Goal: Transaction & Acquisition: Purchase product/service

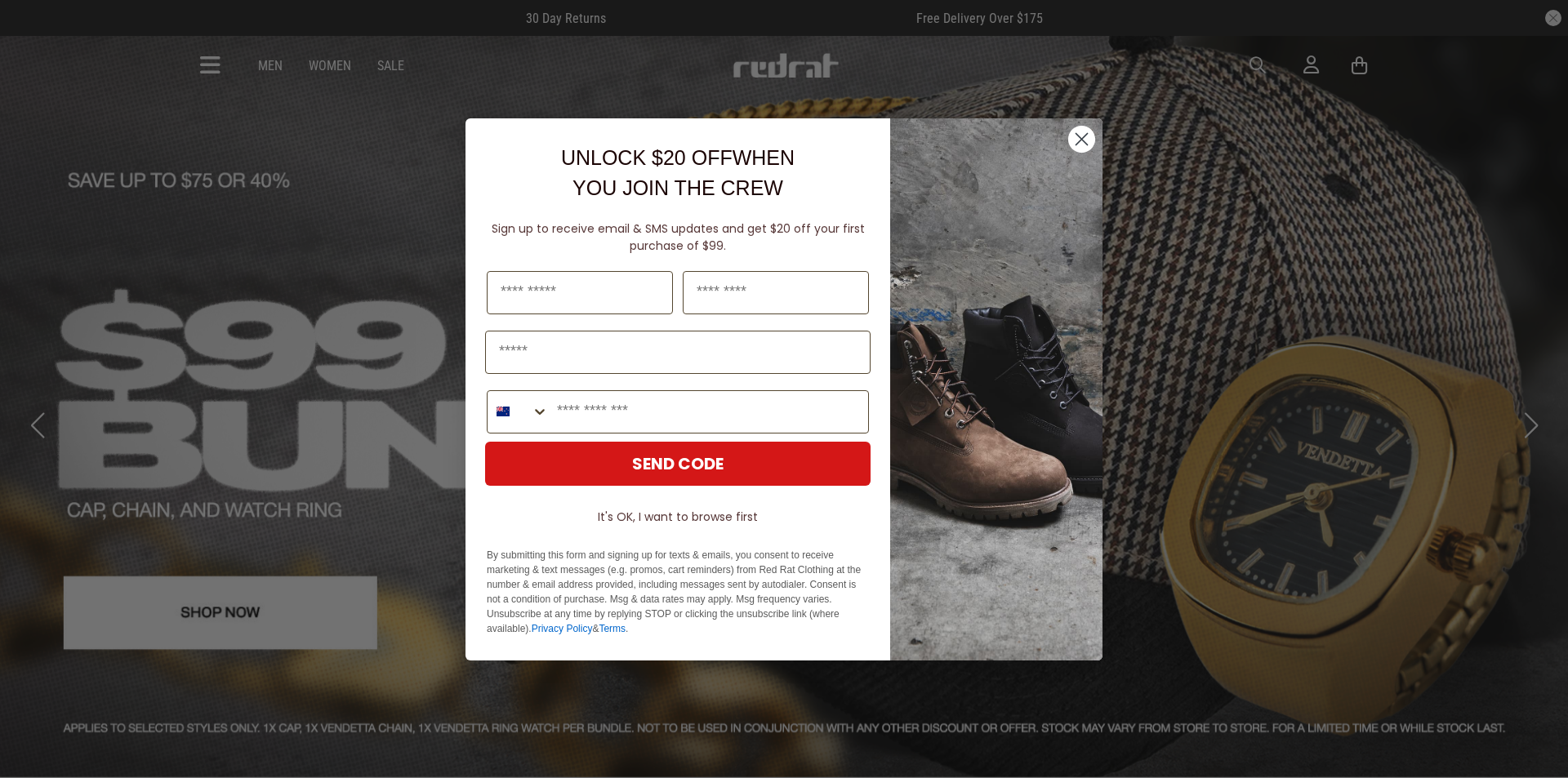
click at [1084, 131] on circle "Close dialog" at bounding box center [1081, 139] width 27 height 27
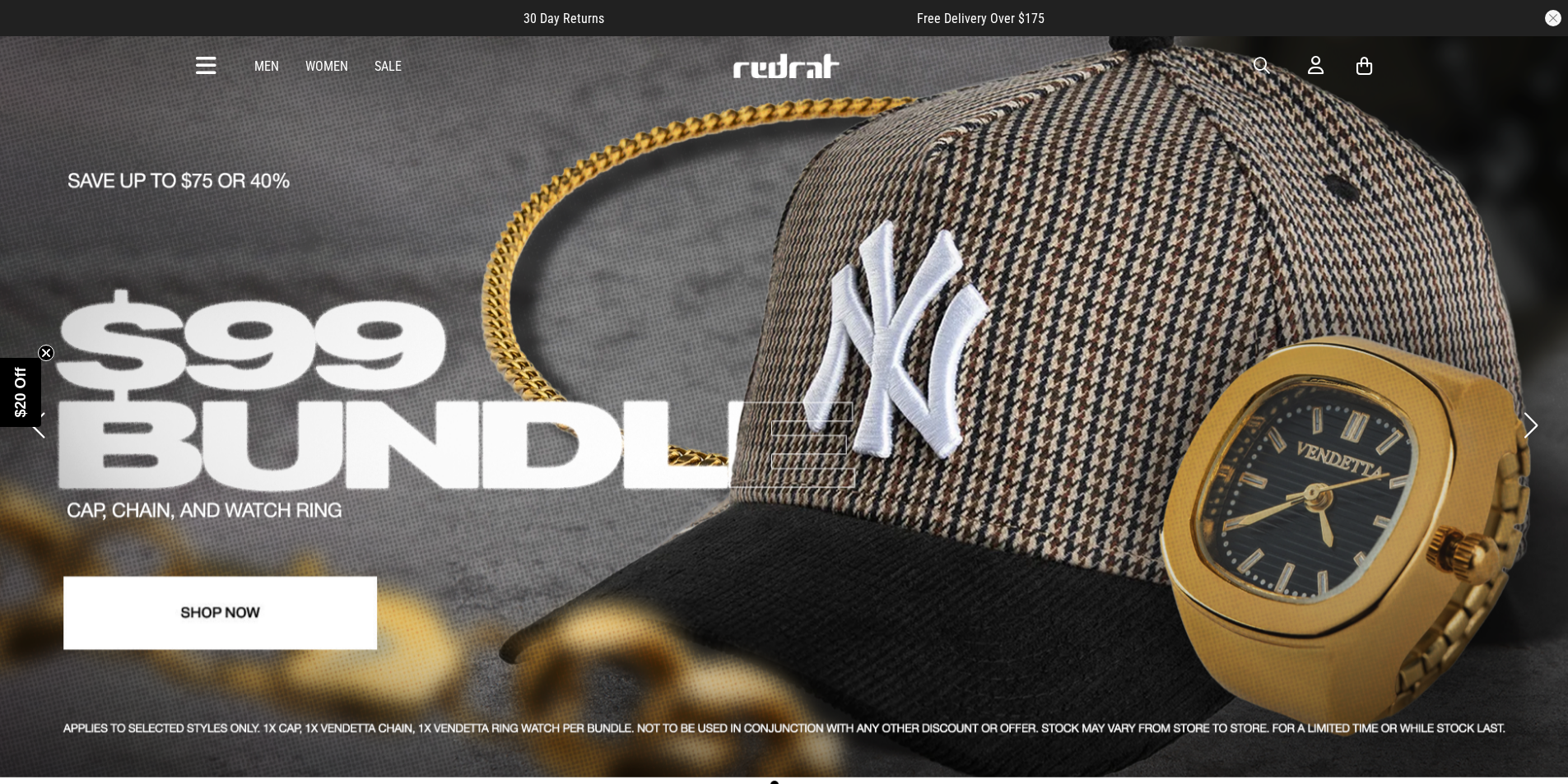
click at [1255, 72] on span "button" at bounding box center [1261, 65] width 16 height 20
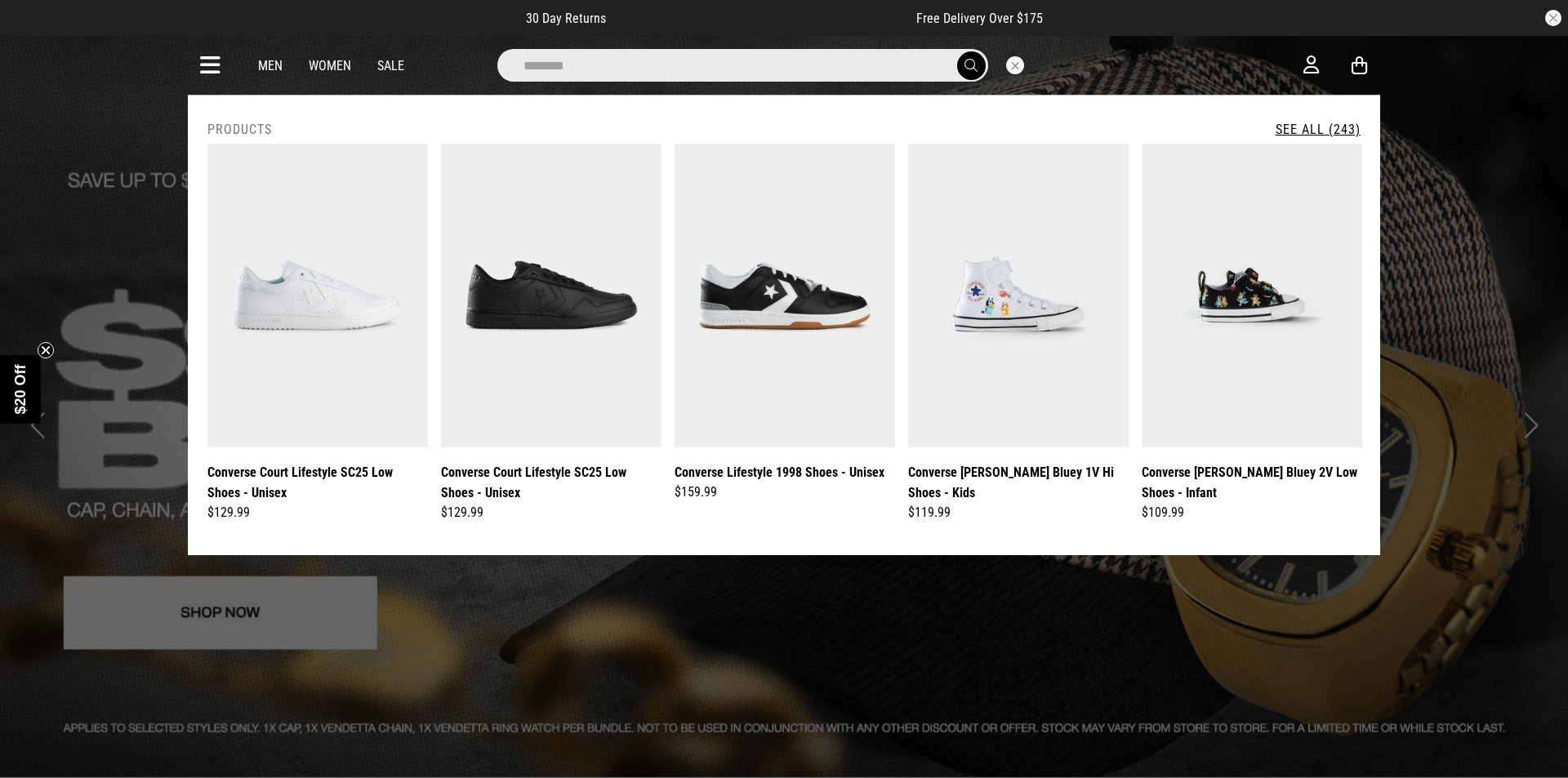
type input "********"
click at [957, 51] on button "submit" at bounding box center [971, 66] width 29 height 29
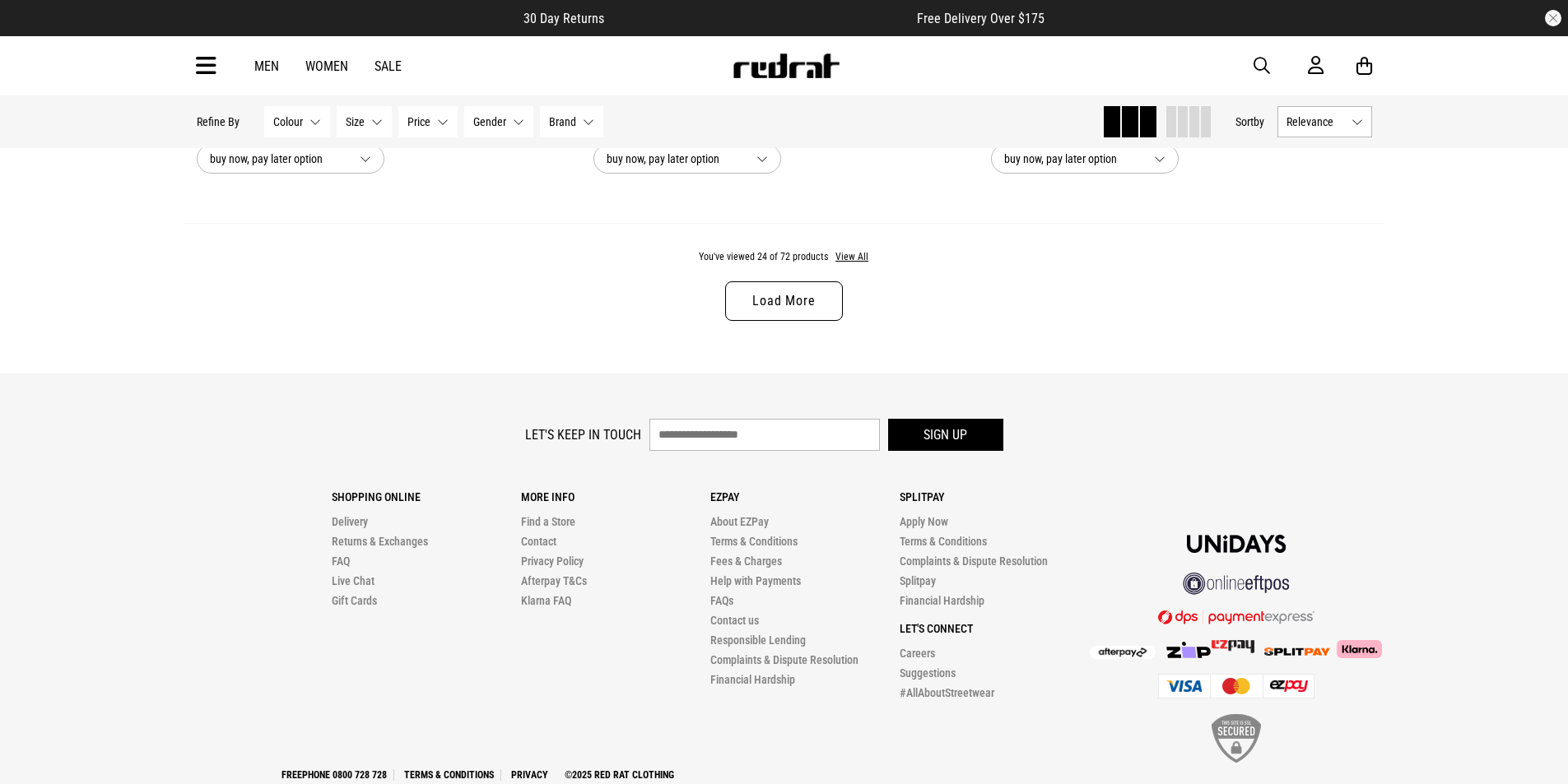
scroll to position [5358, 0]
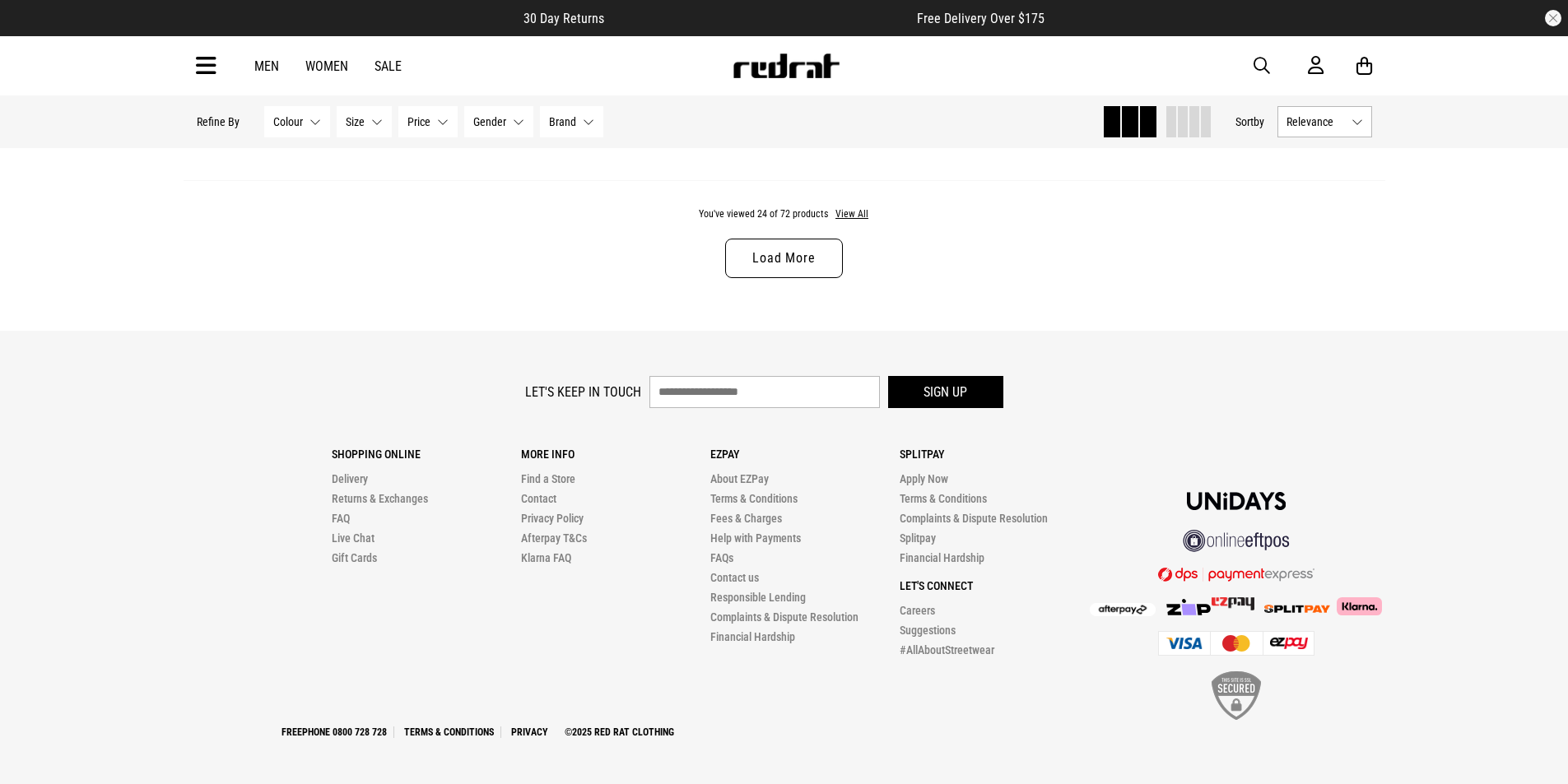
click at [748, 246] on link "Load More" at bounding box center [784, 258] width 117 height 40
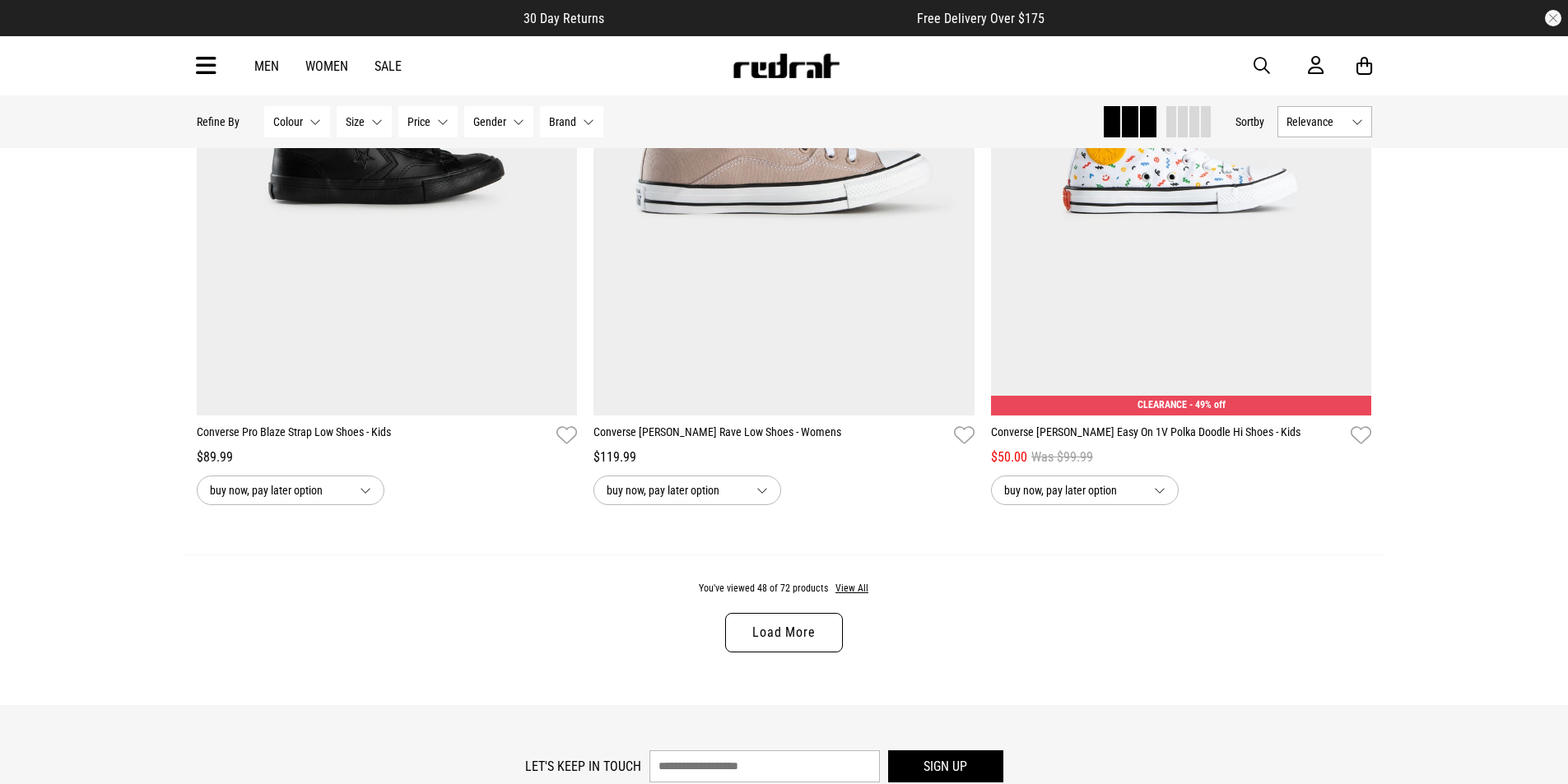
scroll to position [10424, 0]
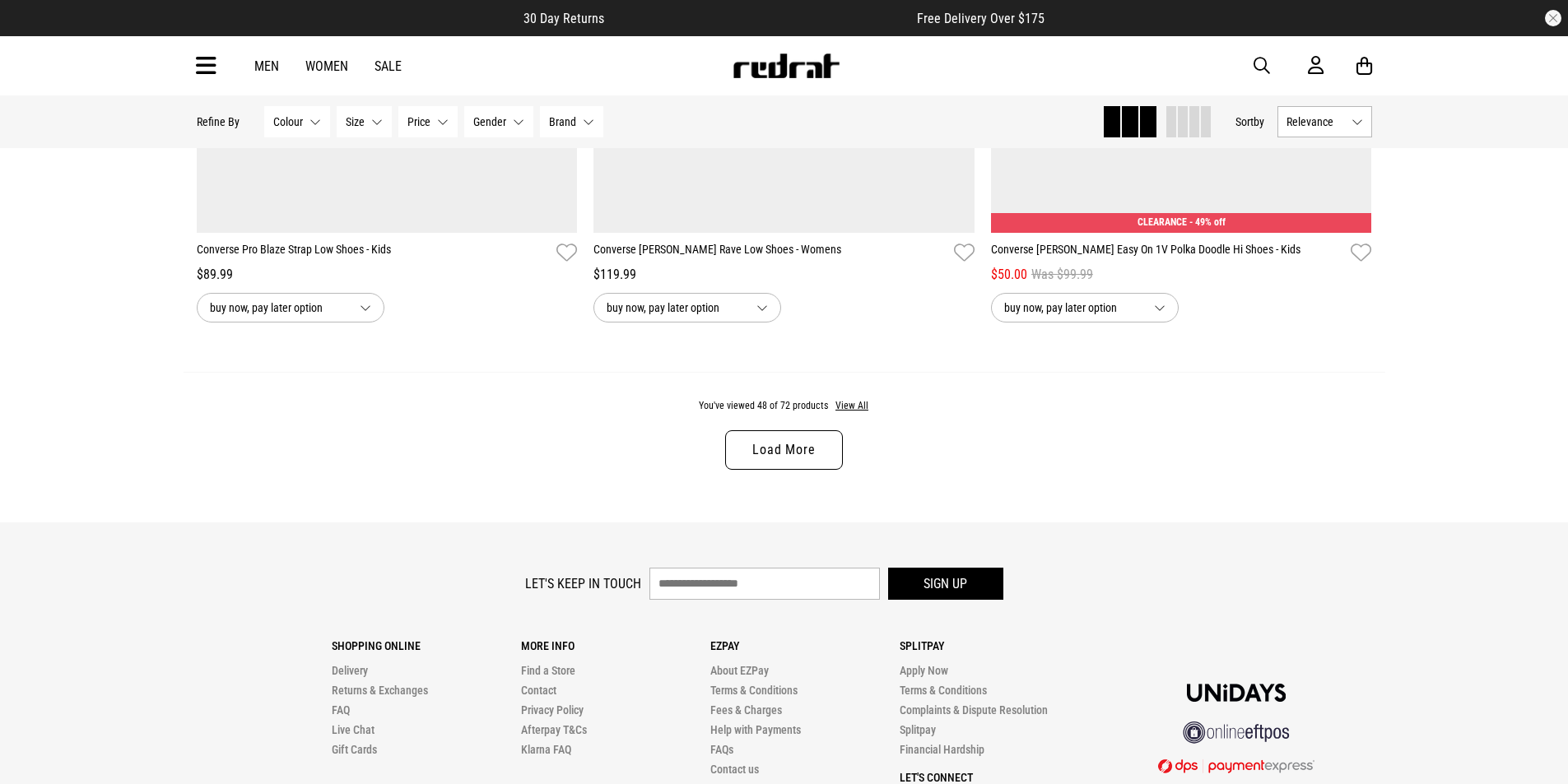
click at [797, 447] on link "Load More" at bounding box center [784, 450] width 117 height 40
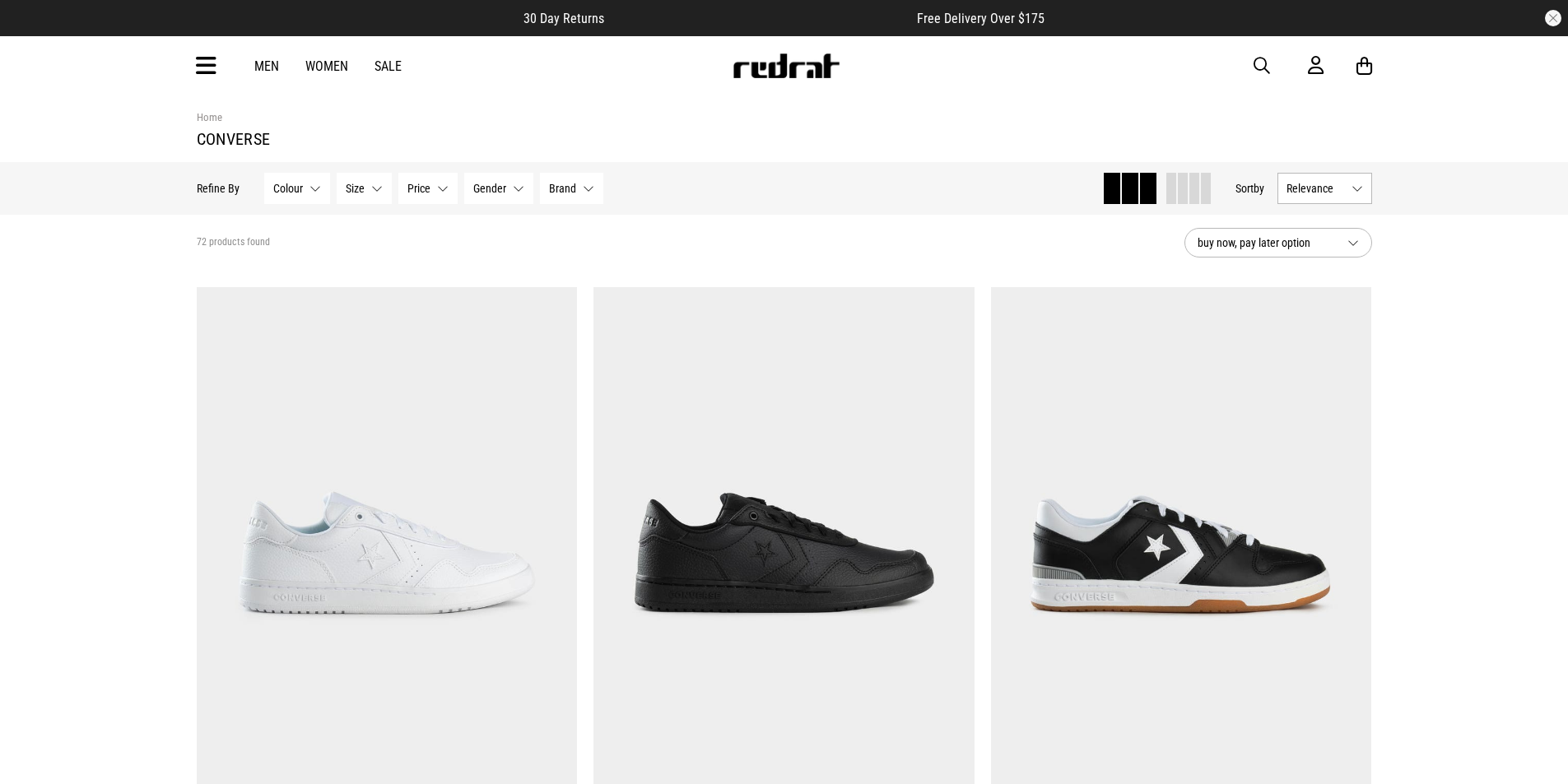
click at [385, 64] on link "Sale" at bounding box center [388, 66] width 27 height 15
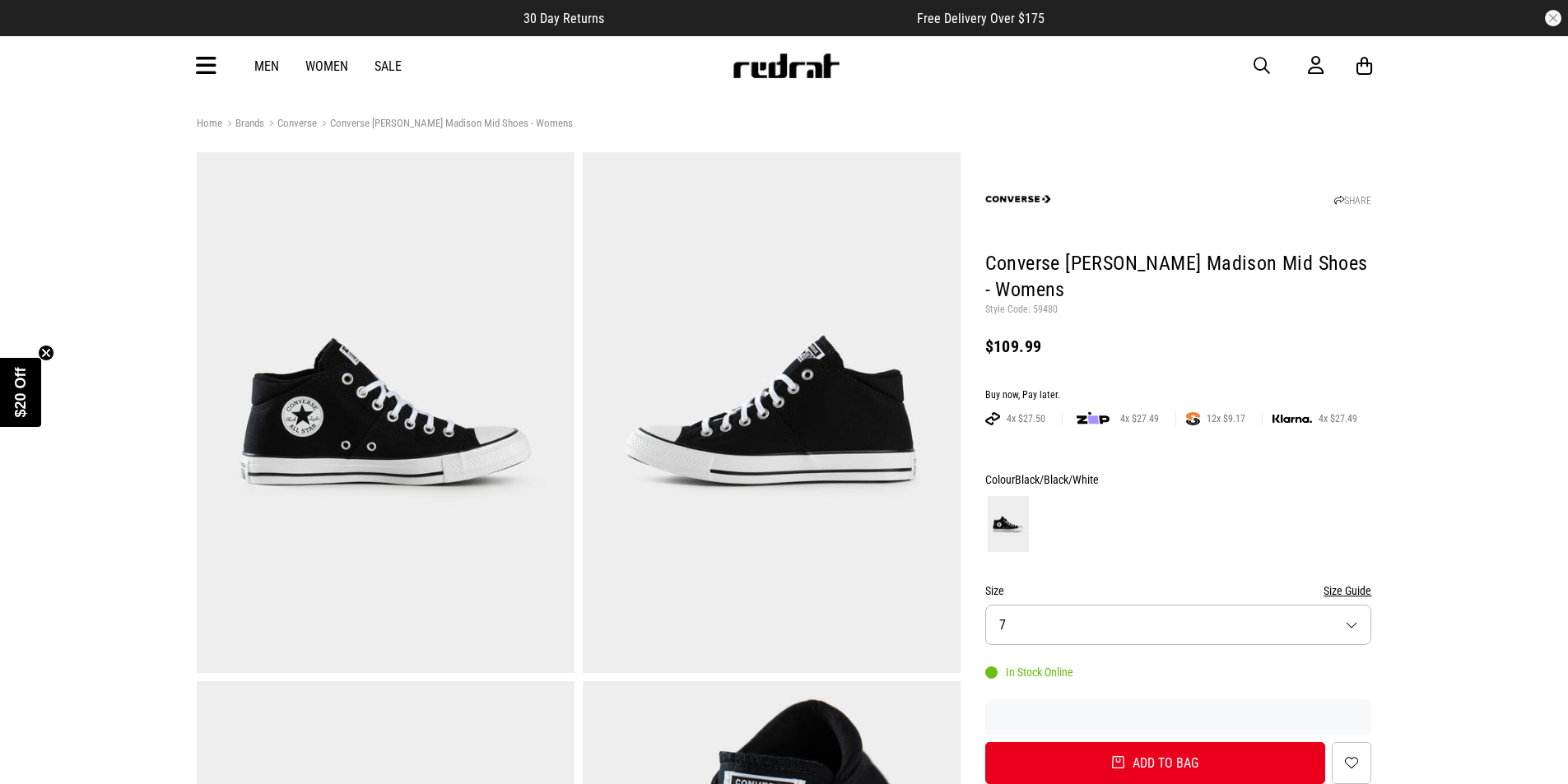
click at [1205, 625] on button "Size 7" at bounding box center [1179, 624] width 387 height 40
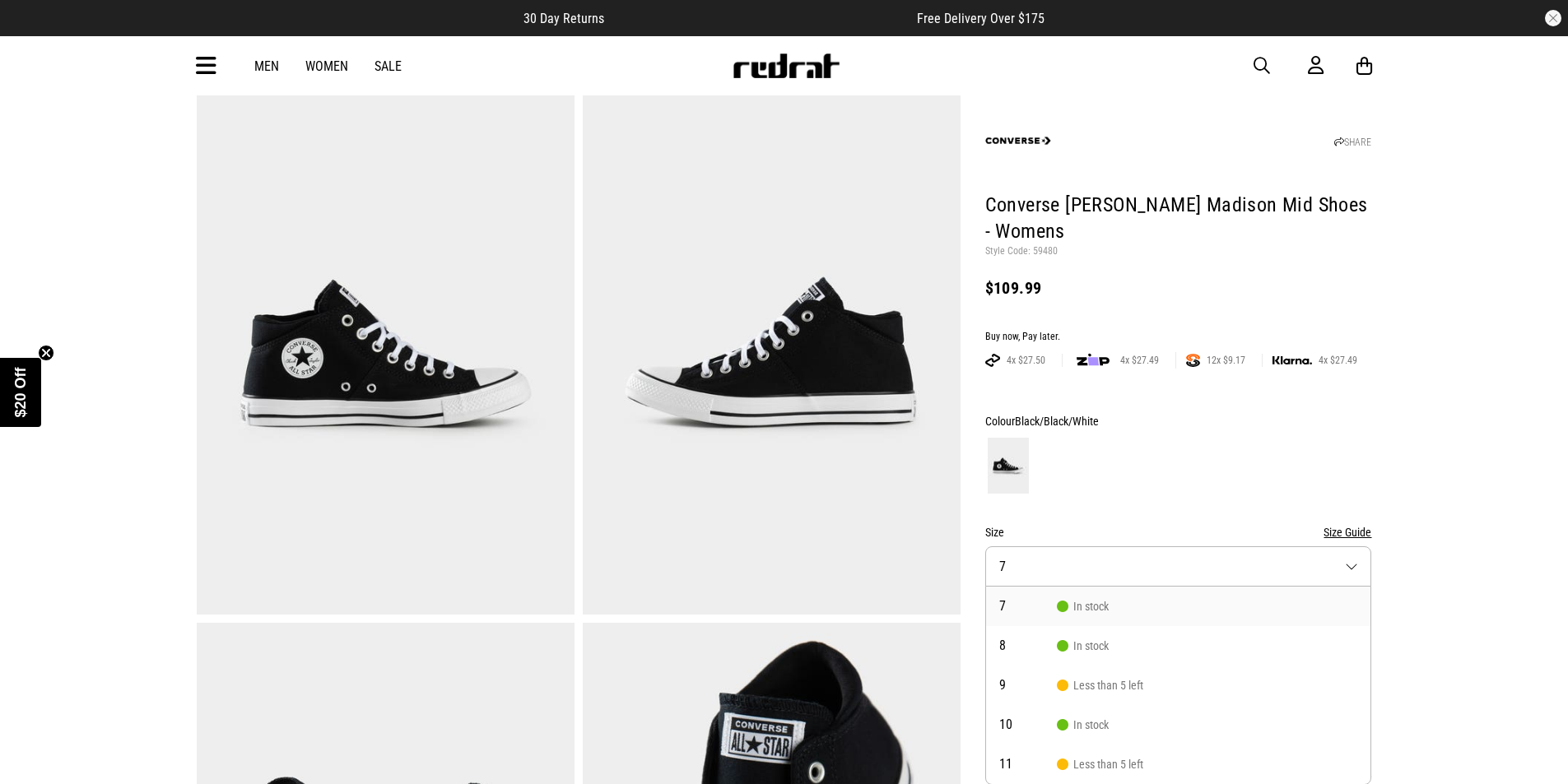
click at [1086, 602] on span "In stock" at bounding box center [1083, 606] width 52 height 13
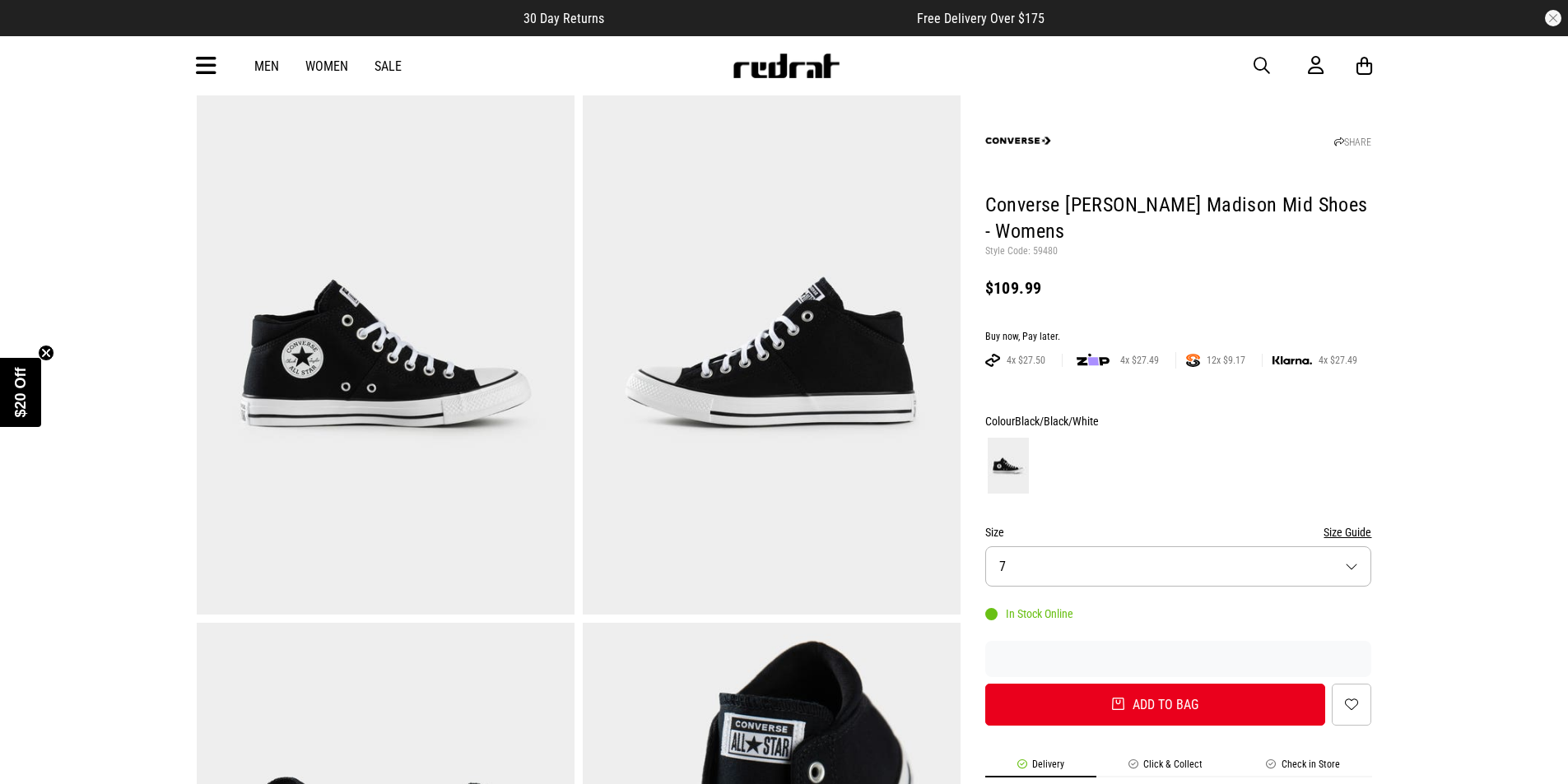
click at [1337, 528] on button "Size Guide" at bounding box center [1348, 532] width 48 height 20
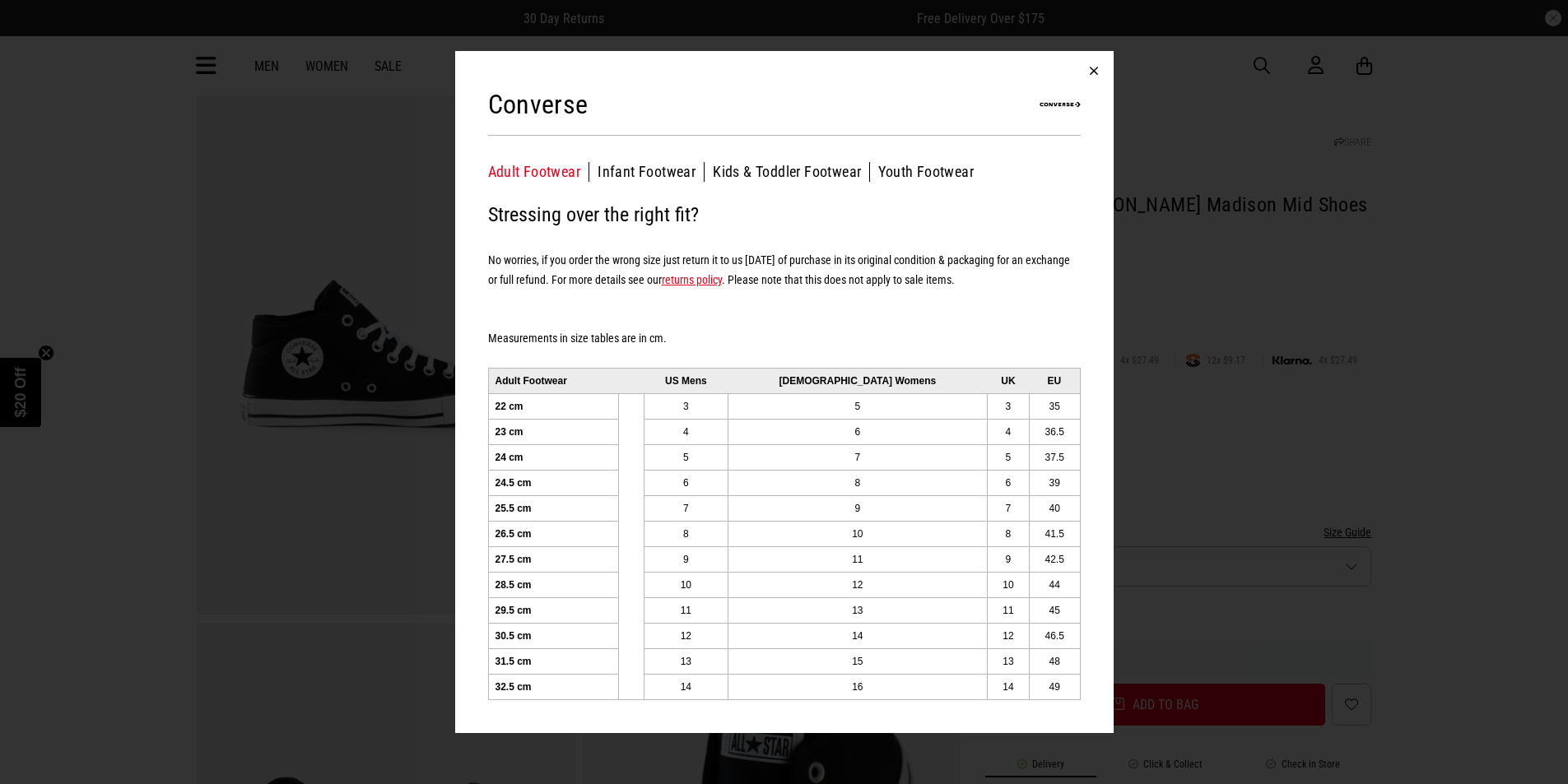
click at [1095, 70] on button "button" at bounding box center [1094, 70] width 40 height 40
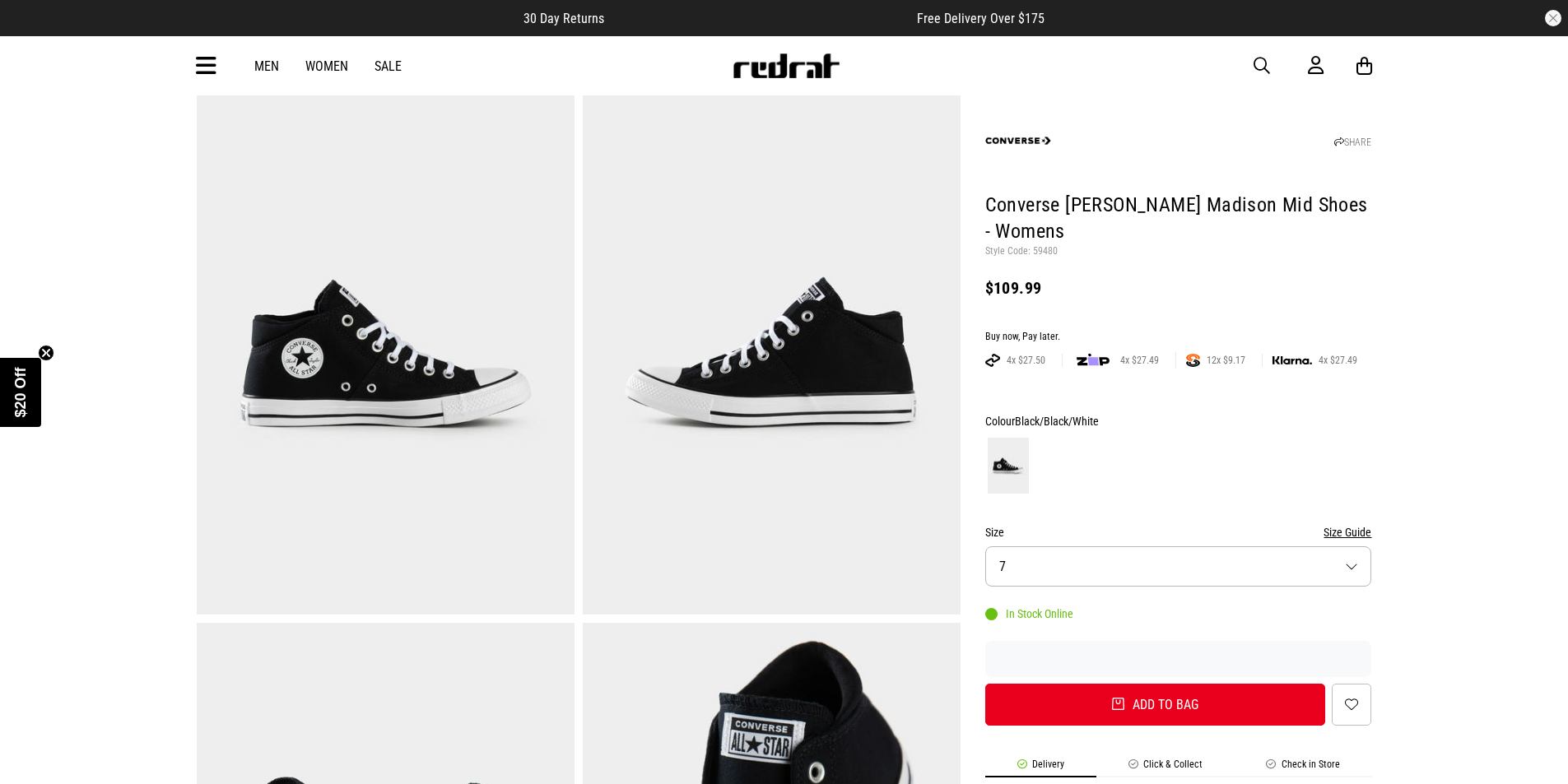
click at [1353, 541] on button "Size Guide" at bounding box center [1348, 532] width 48 height 20
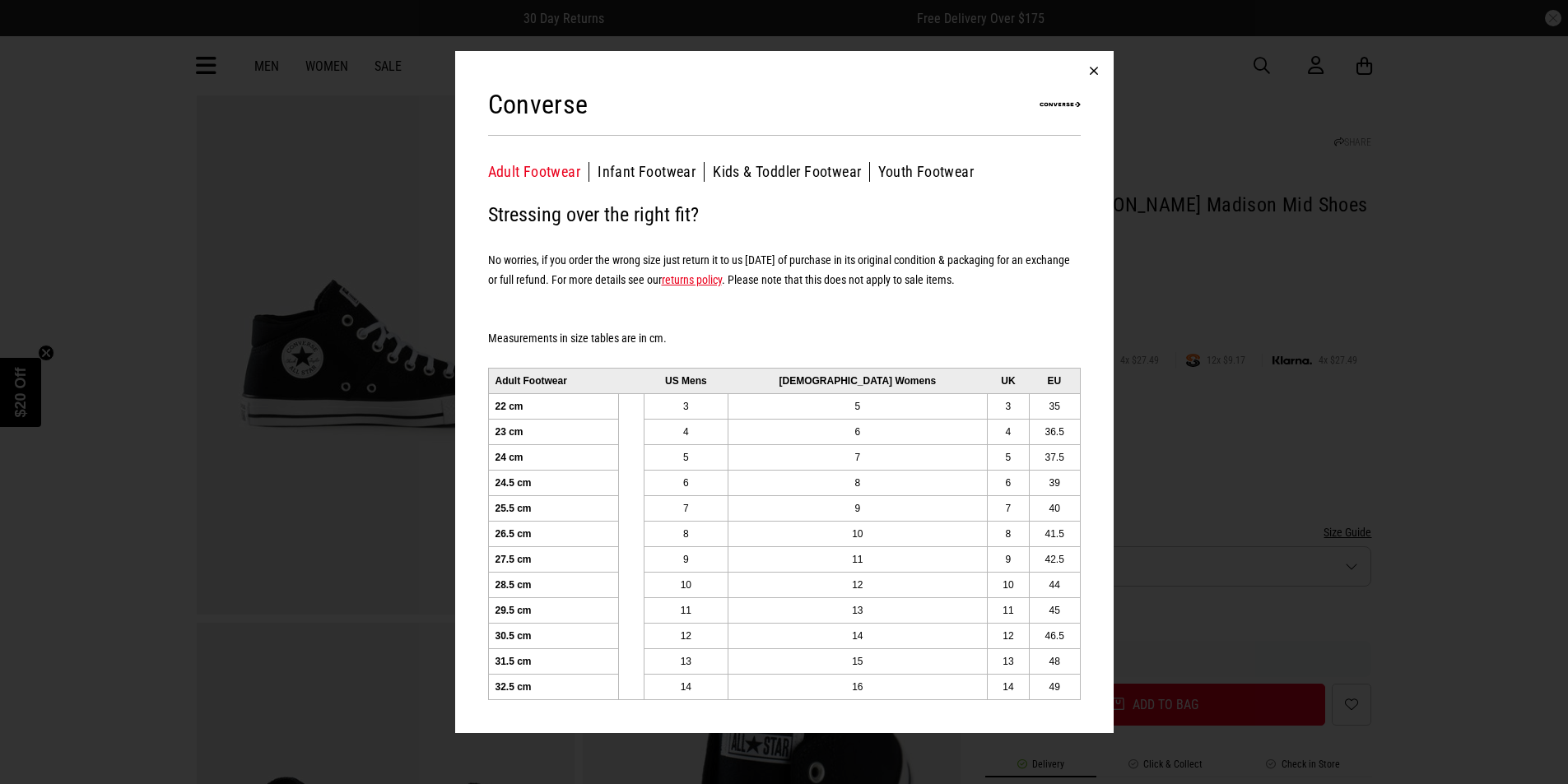
click at [1092, 66] on button "button" at bounding box center [1094, 70] width 40 height 40
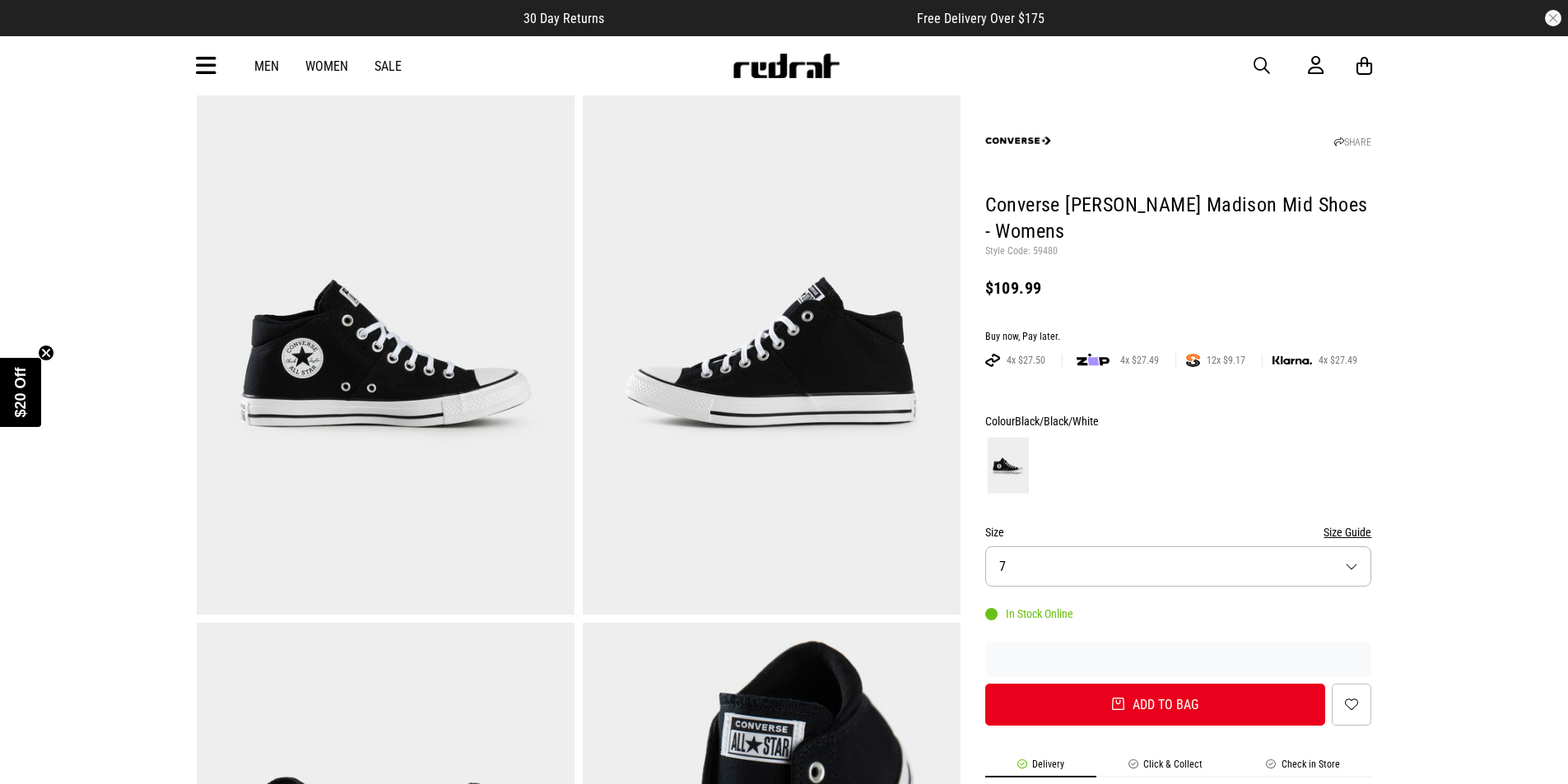
click at [823, 332] on img at bounding box center [772, 354] width 378 height 521
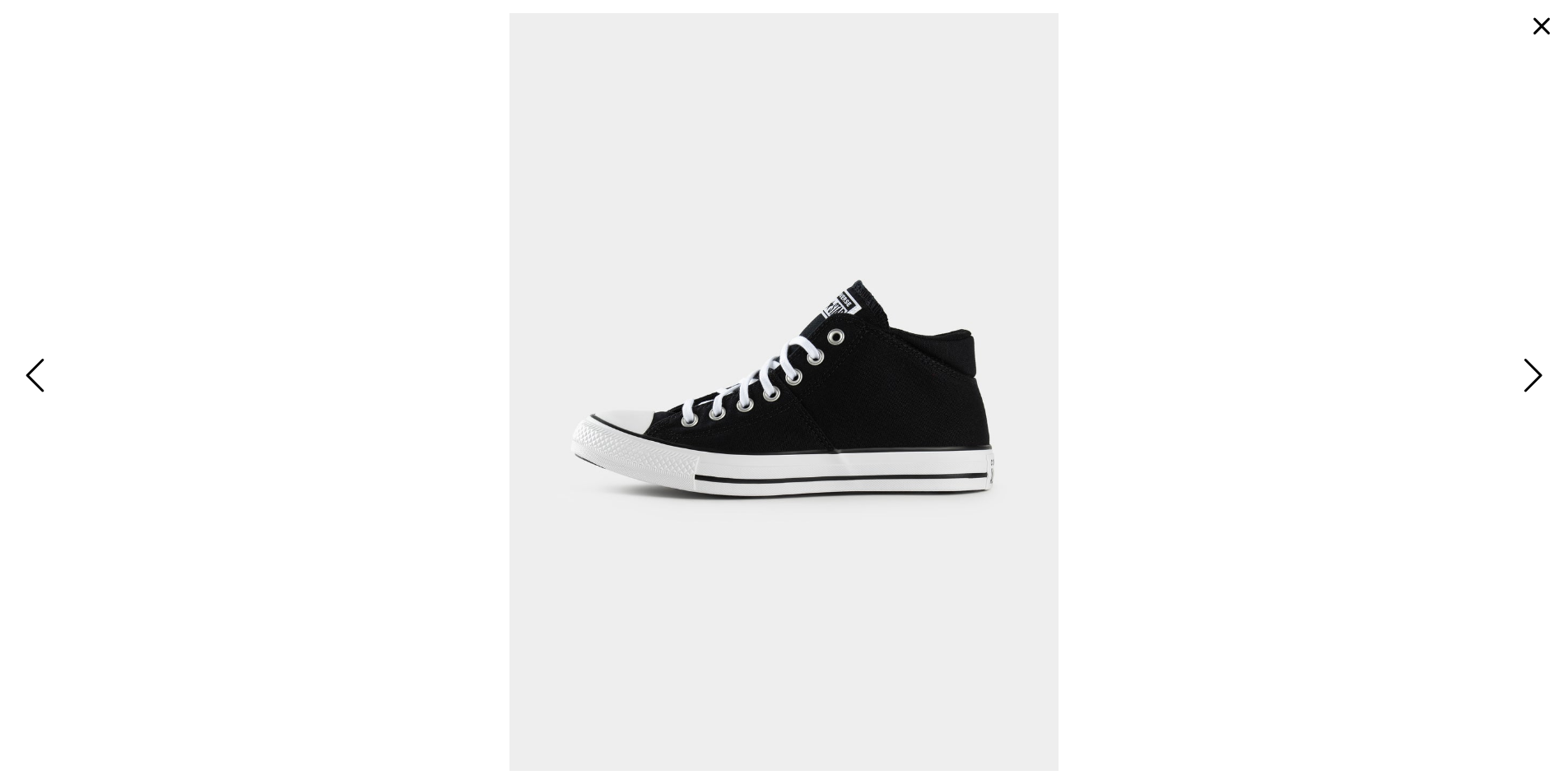
click at [1546, 380] on button "Next" at bounding box center [1530, 376] width 35 height 49
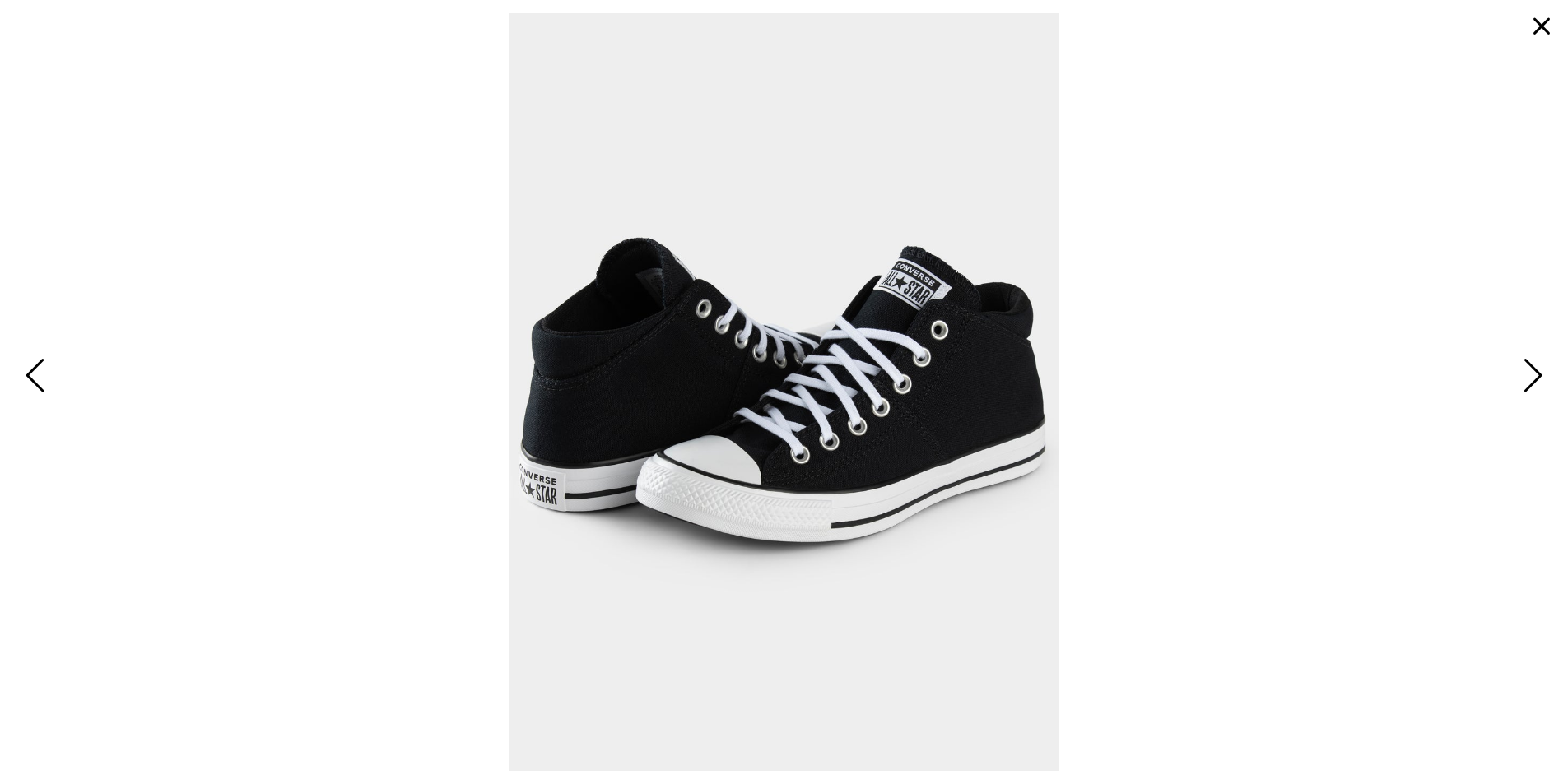
click at [1553, 34] on button "button" at bounding box center [1542, 27] width 40 height 40
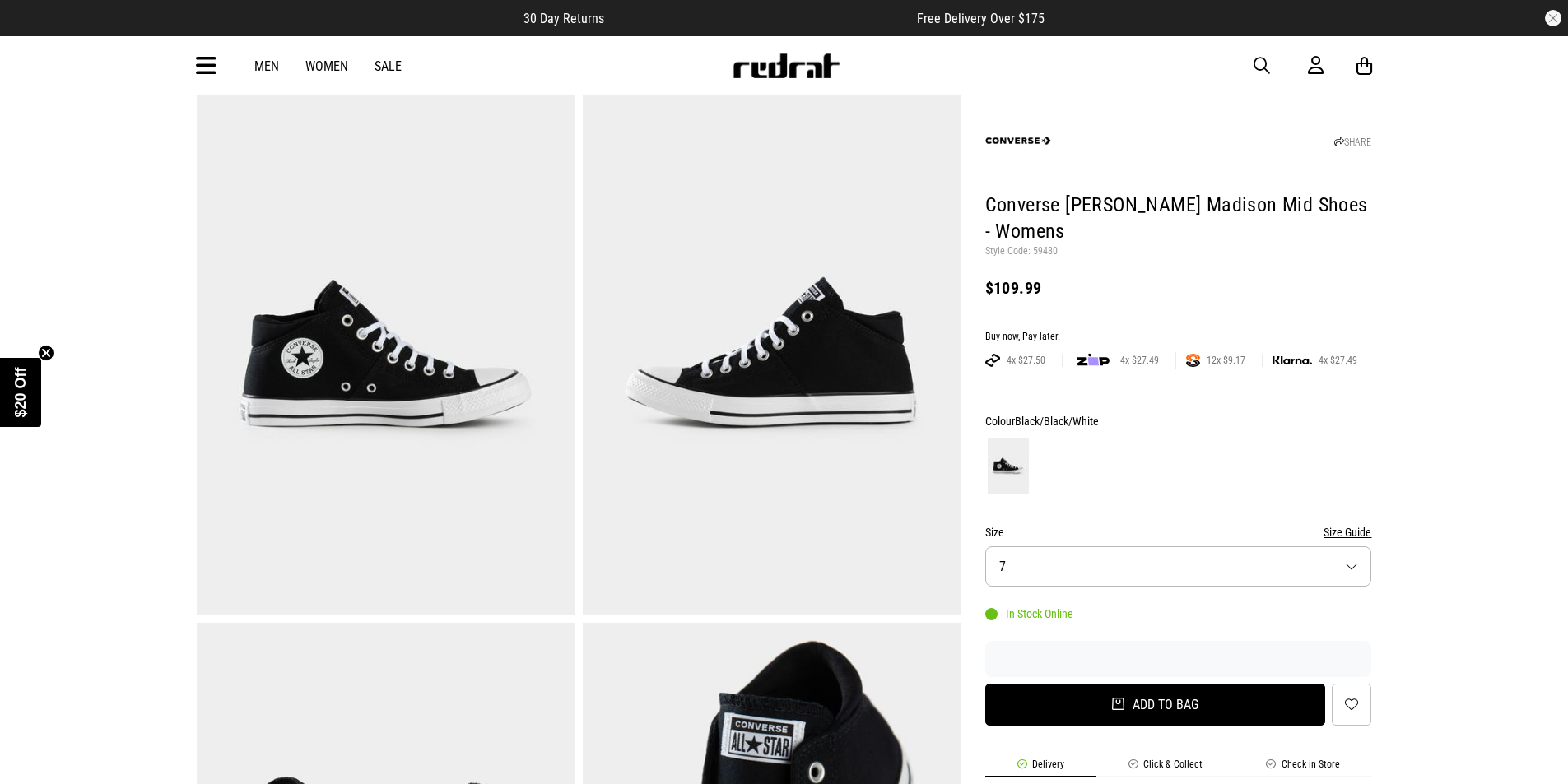
click at [1121, 696] on button "Add to bag" at bounding box center [1156, 704] width 341 height 42
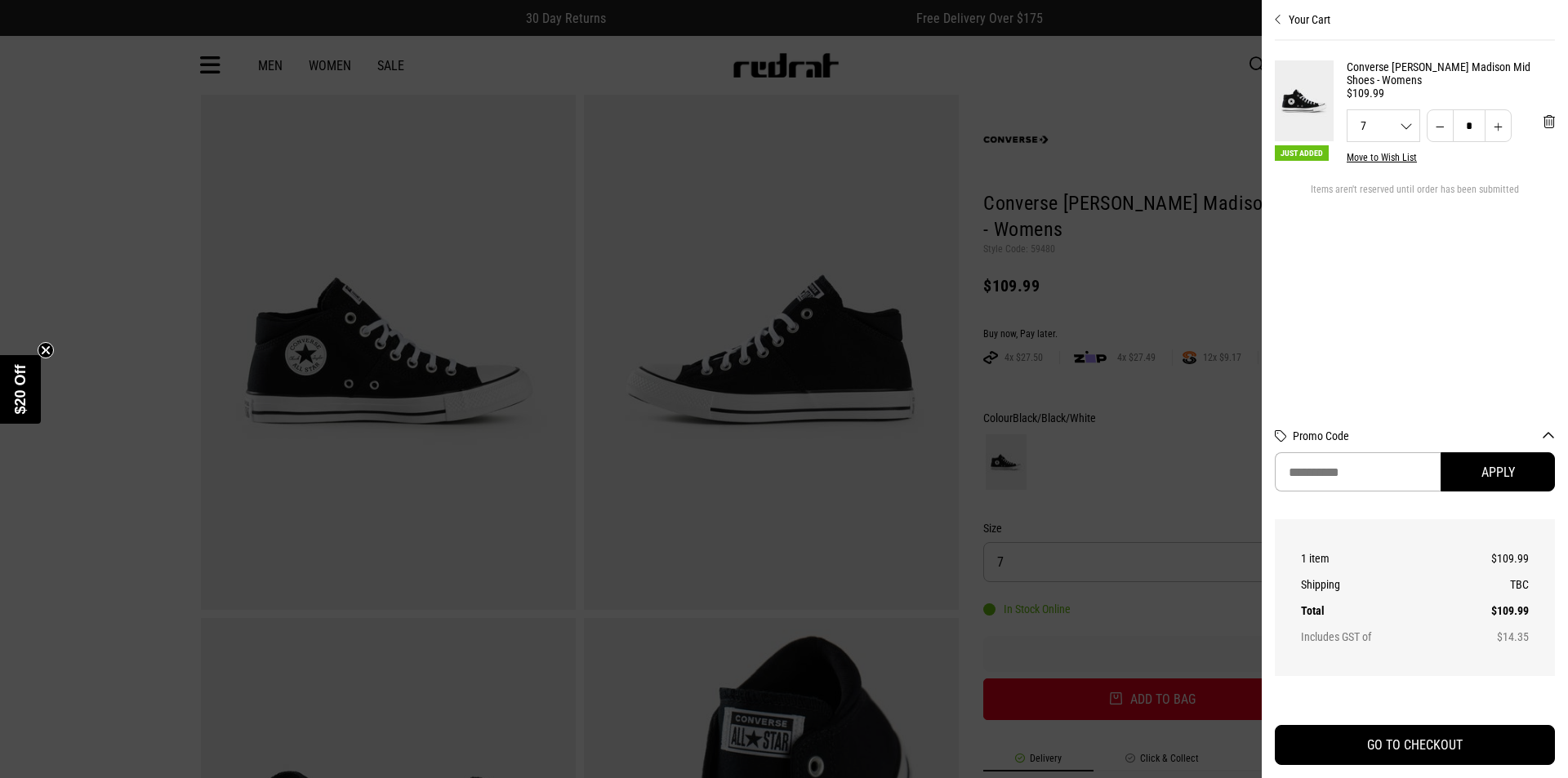
click at [1192, 291] on div at bounding box center [784, 389] width 1568 height 778
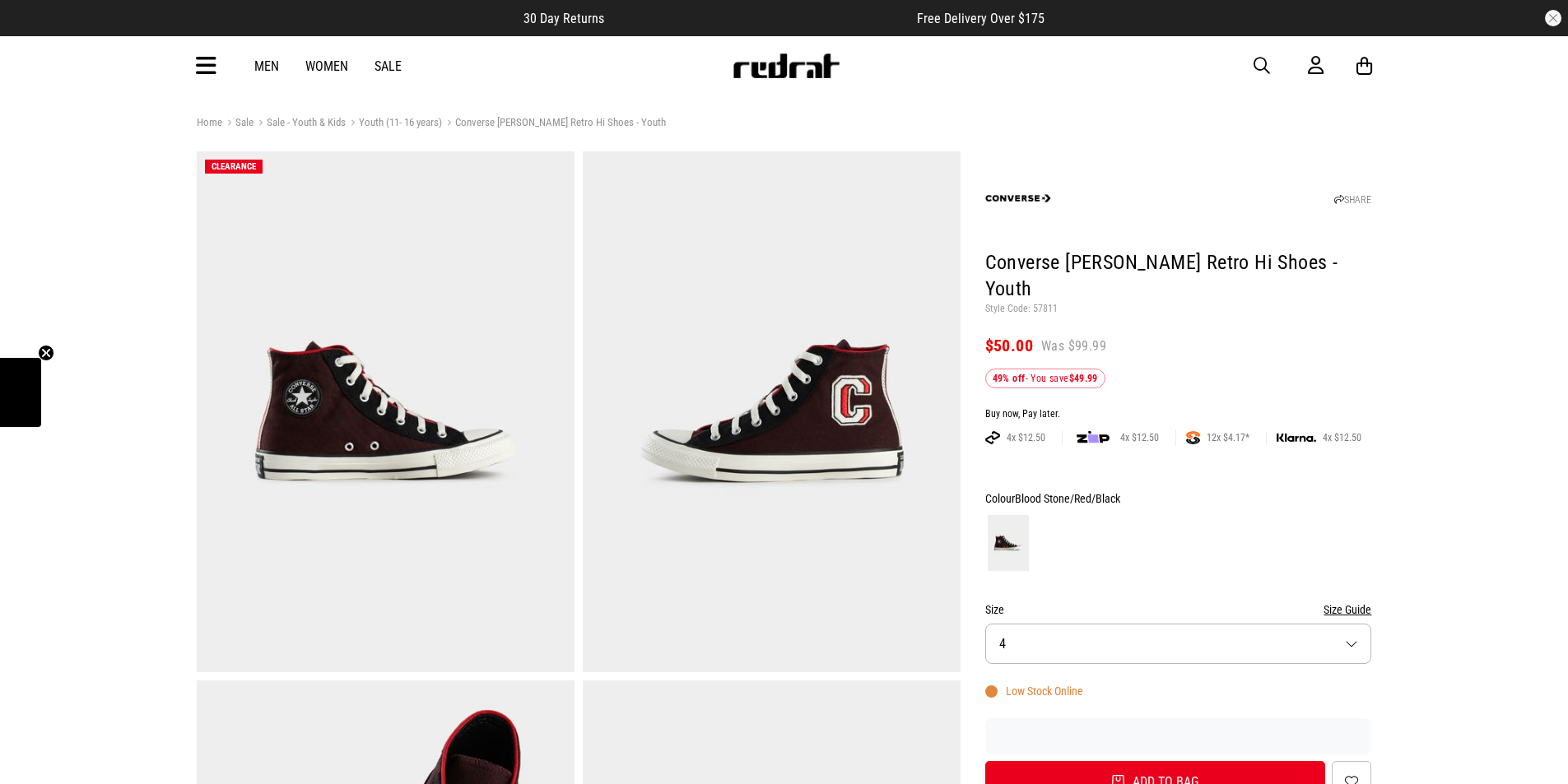
click at [814, 475] on img at bounding box center [772, 411] width 378 height 521
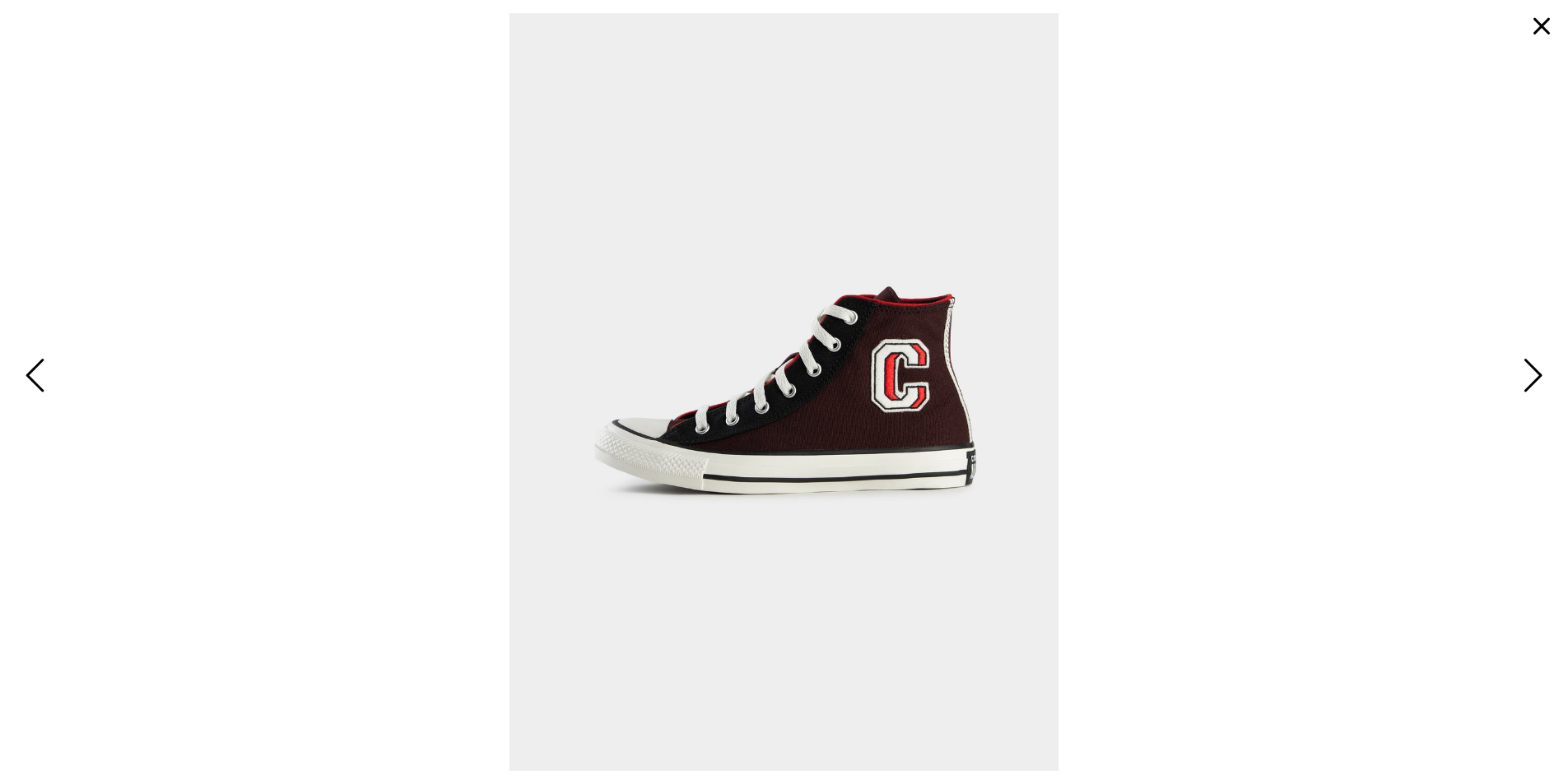
click at [9, 386] on div at bounding box center [784, 392] width 1568 height 784
click at [36, 383] on span "Previous" at bounding box center [38, 377] width 26 height 48
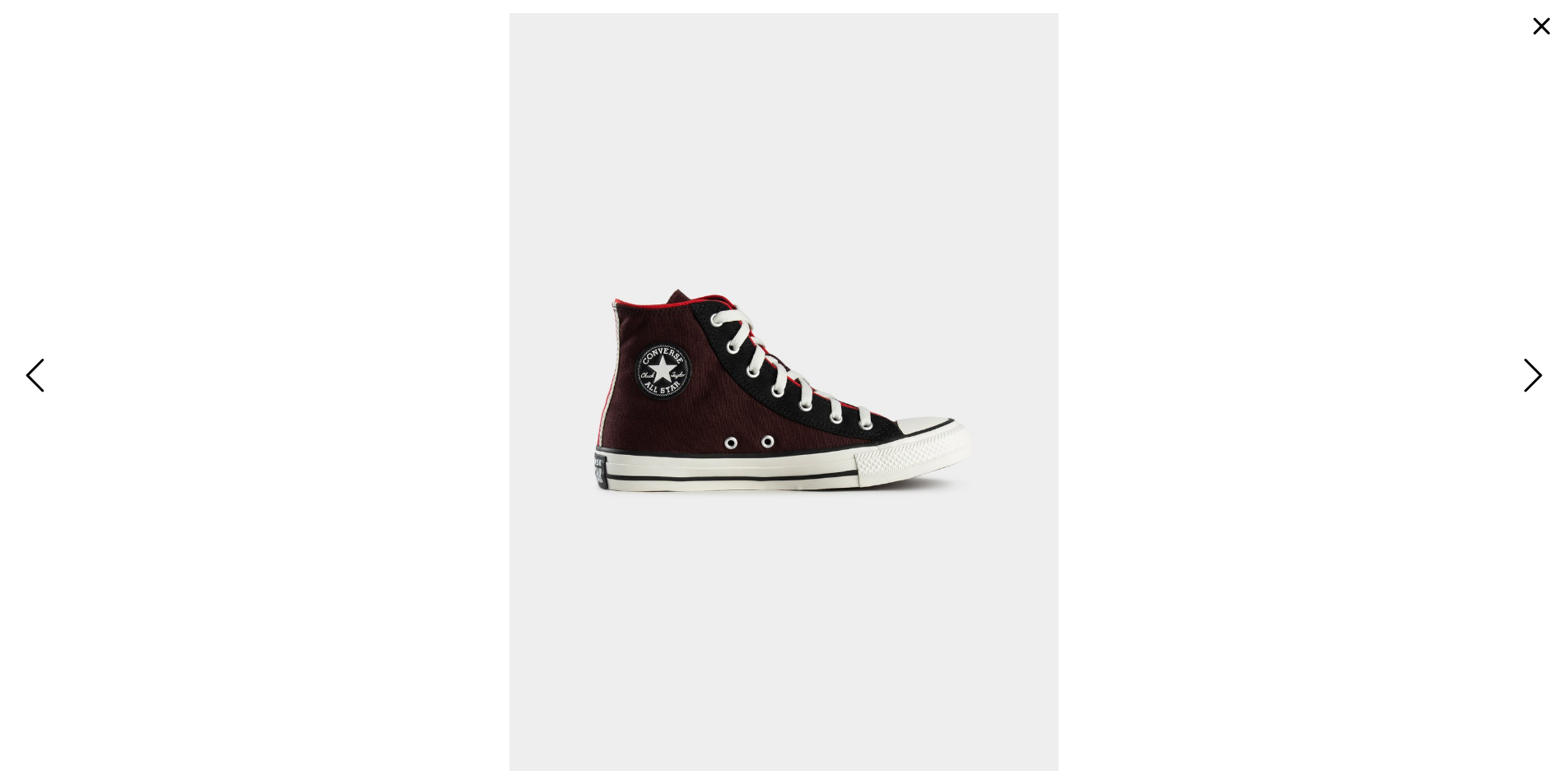
click at [1546, 31] on button "button" at bounding box center [1542, 27] width 40 height 40
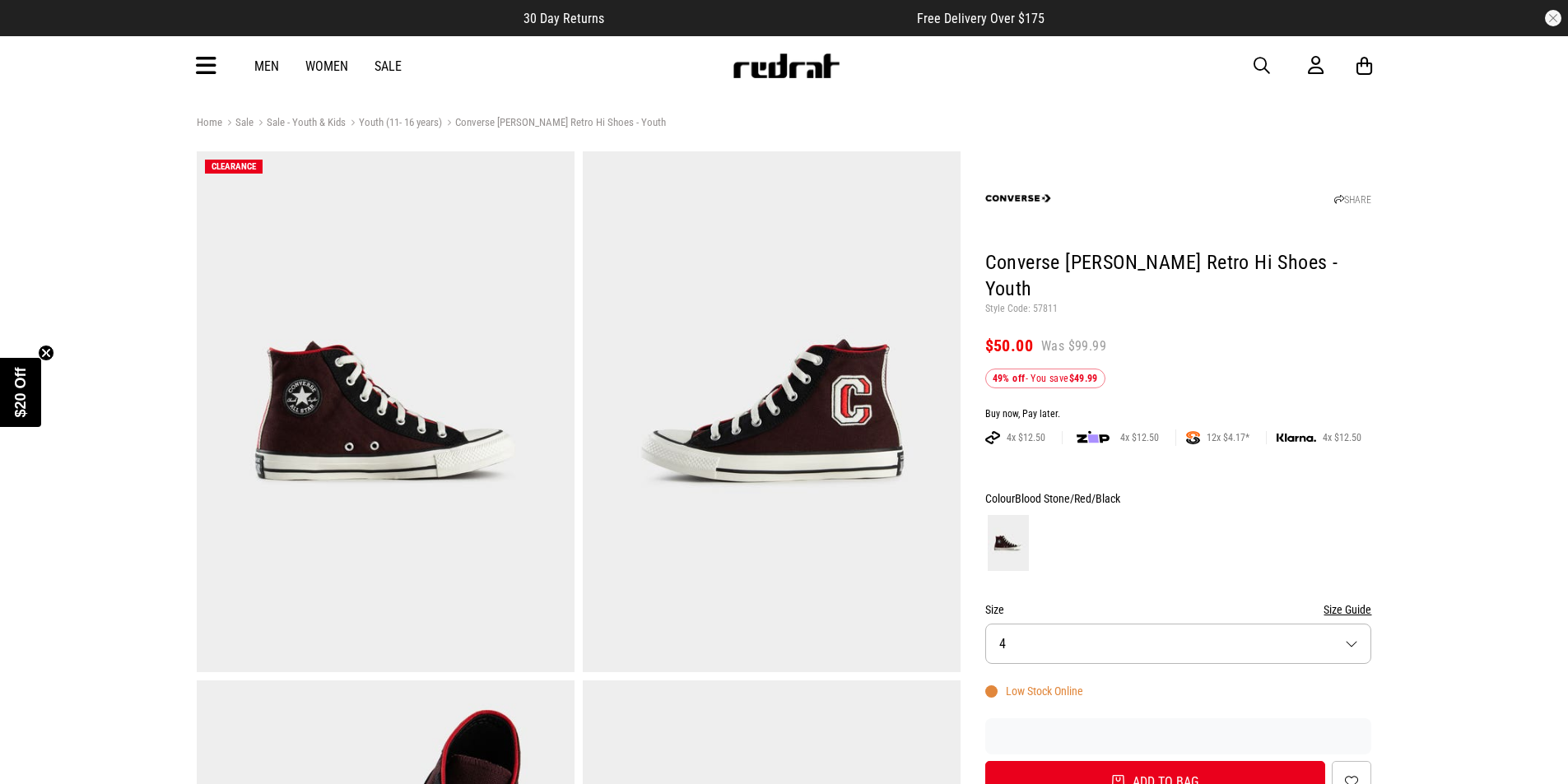
click at [1024, 625] on button "Size 4" at bounding box center [1179, 643] width 387 height 40
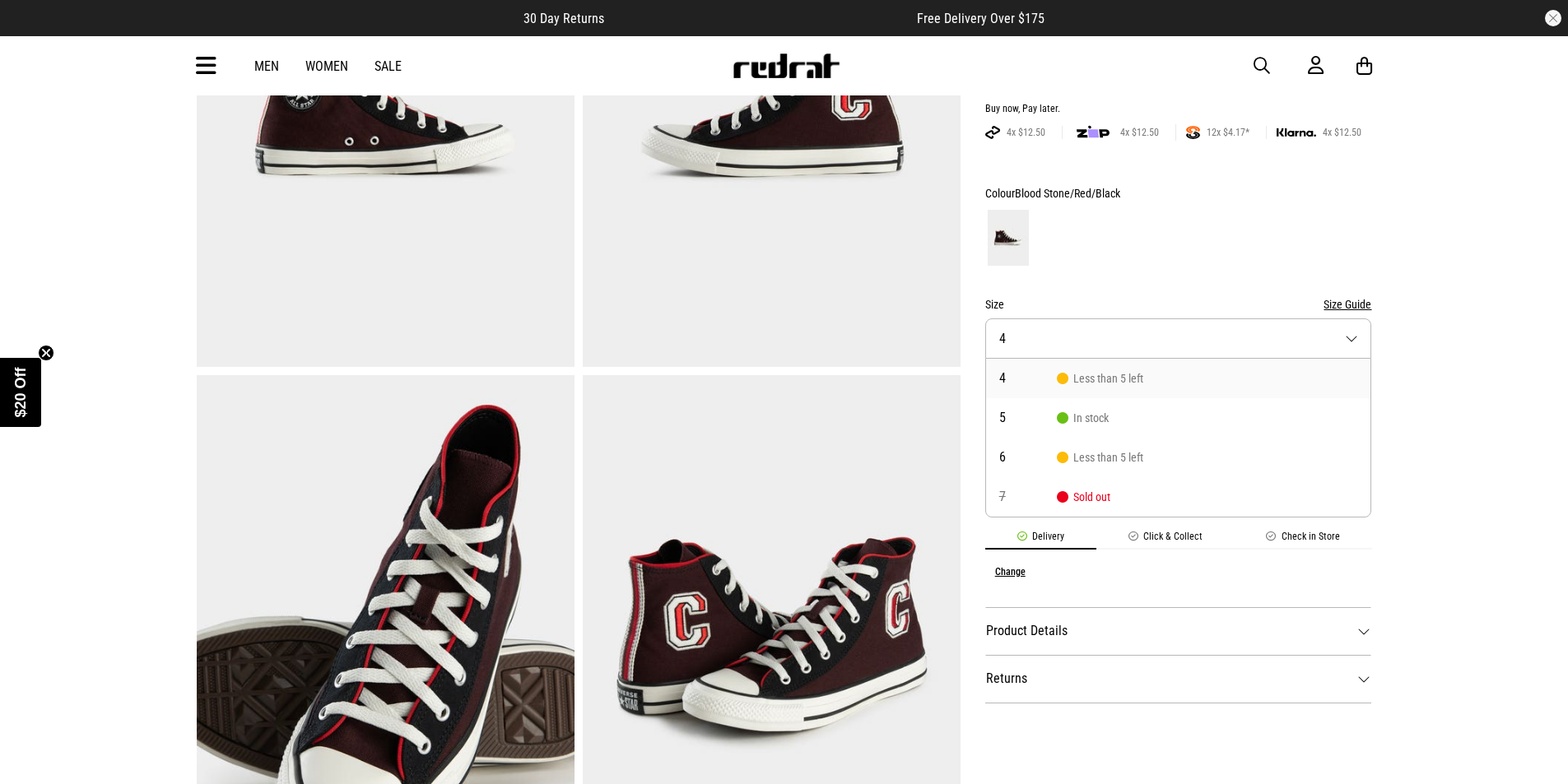
scroll to position [450, 0]
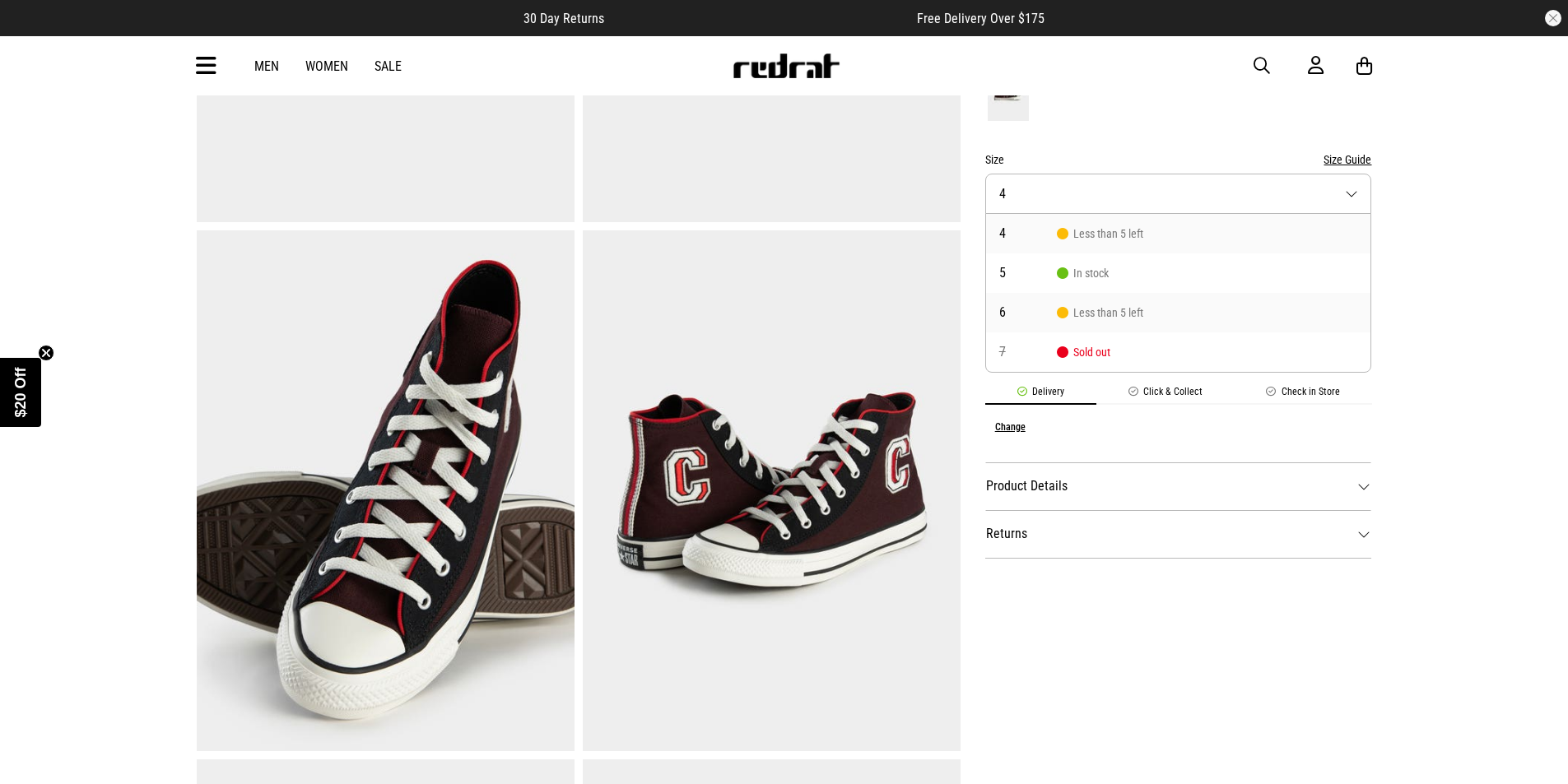
click at [1101, 293] on li "6 Less than 5 left" at bounding box center [1179, 313] width 385 height 40
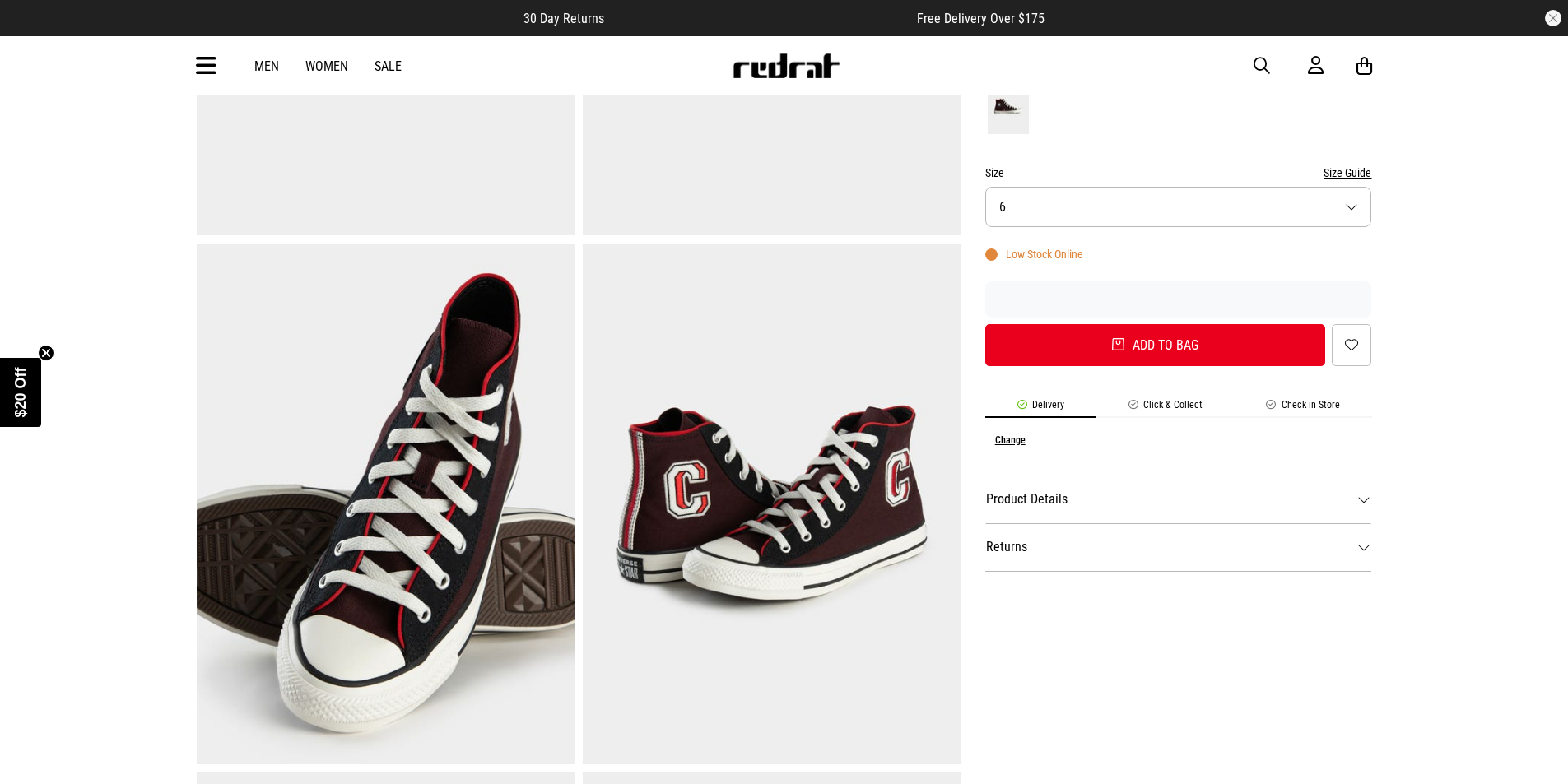
scroll to position [231, 0]
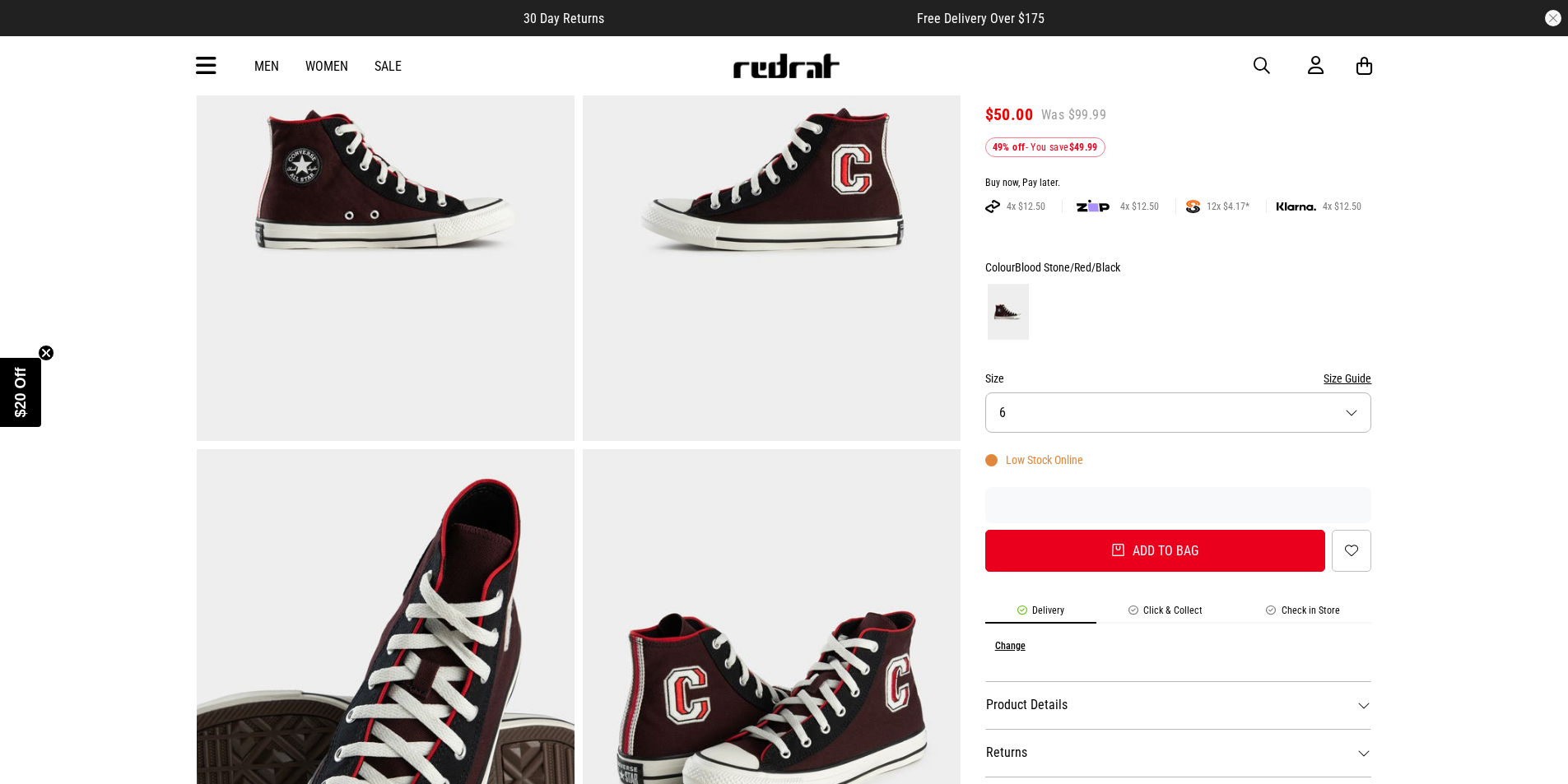
click at [1351, 368] on button "Size Guide" at bounding box center [1348, 378] width 48 height 20
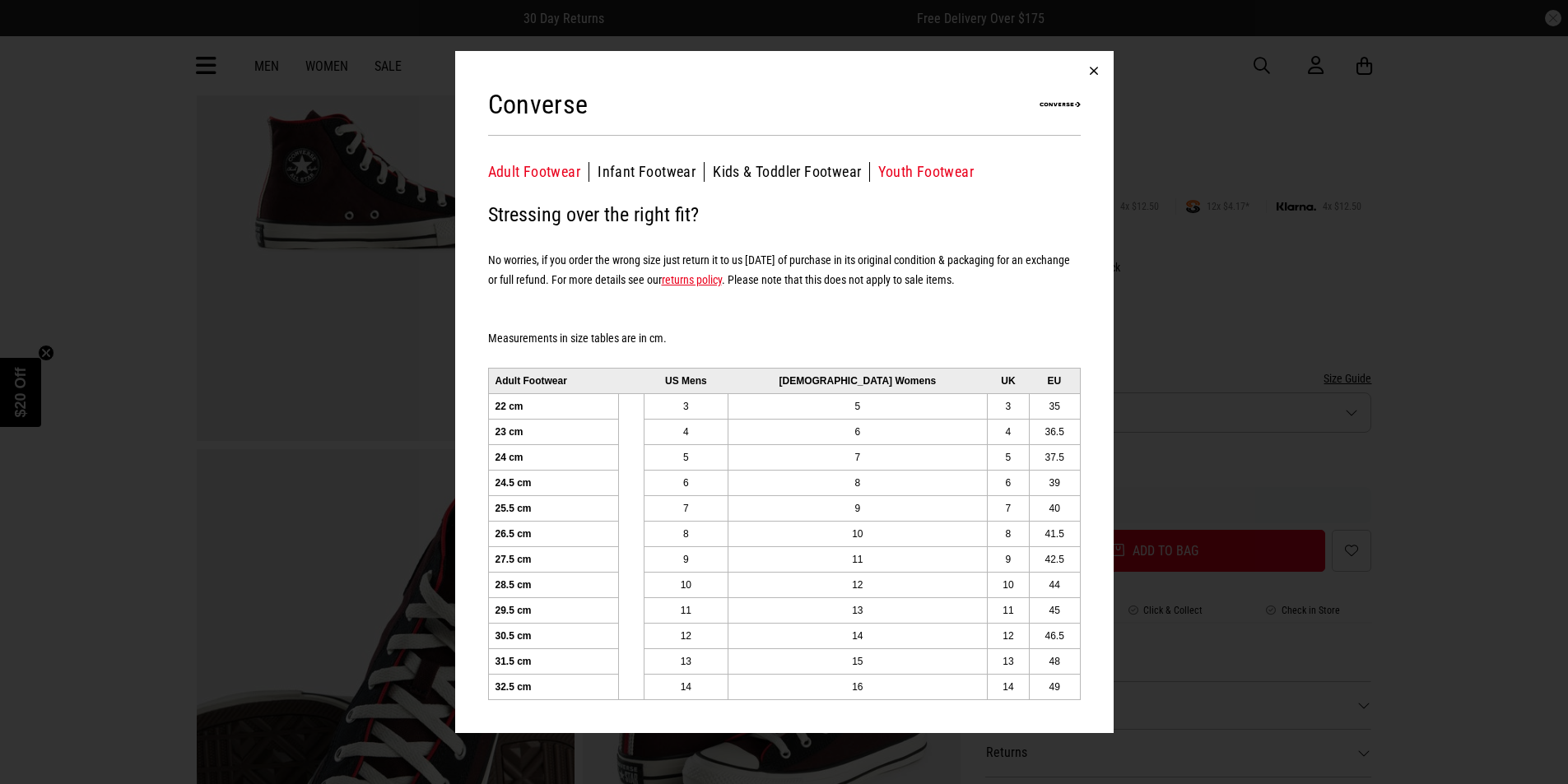
click at [890, 170] on button "Youth Footwear" at bounding box center [925, 172] width 95 height 20
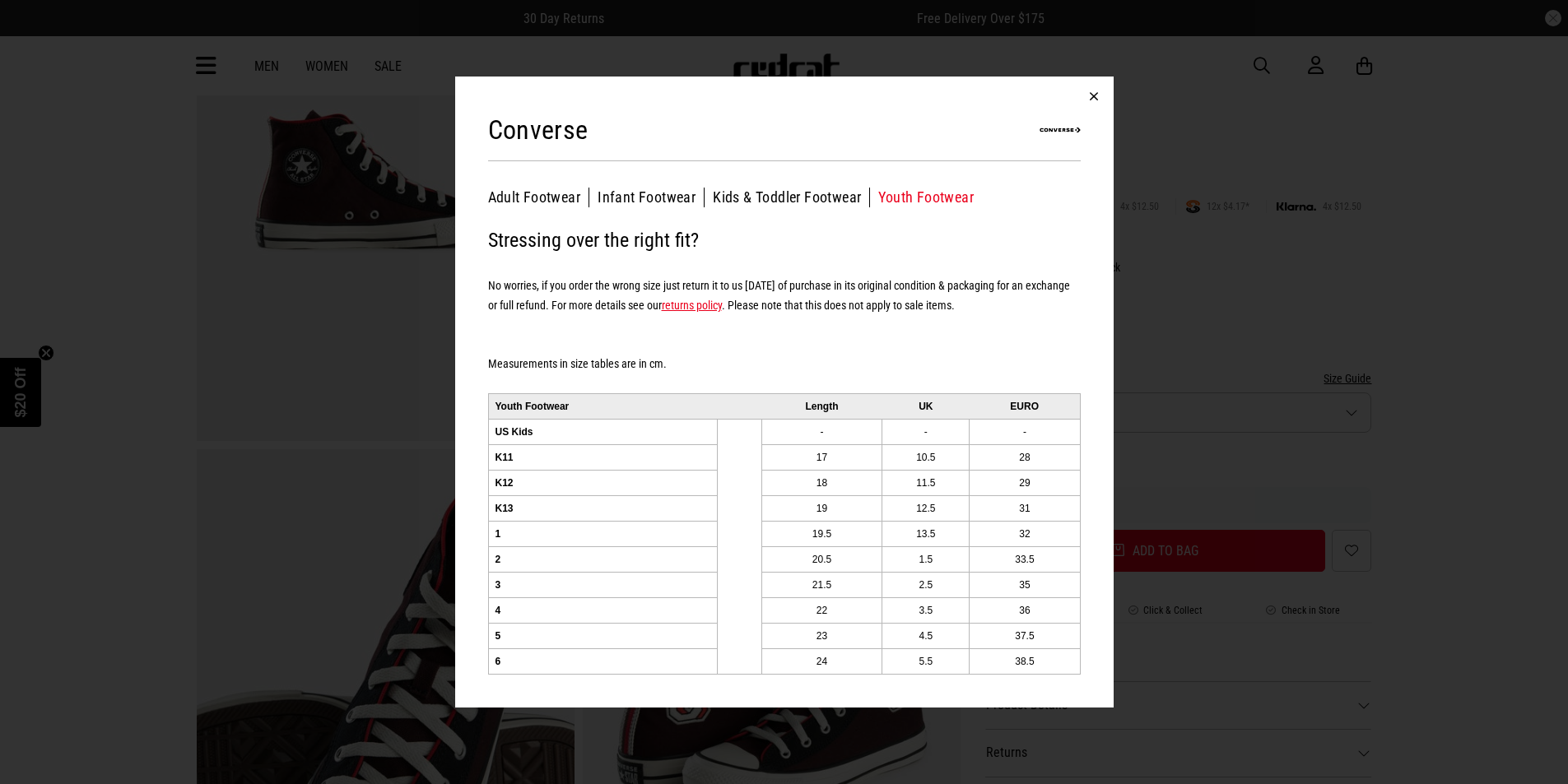
click at [1096, 96] on button "button" at bounding box center [1094, 96] width 40 height 40
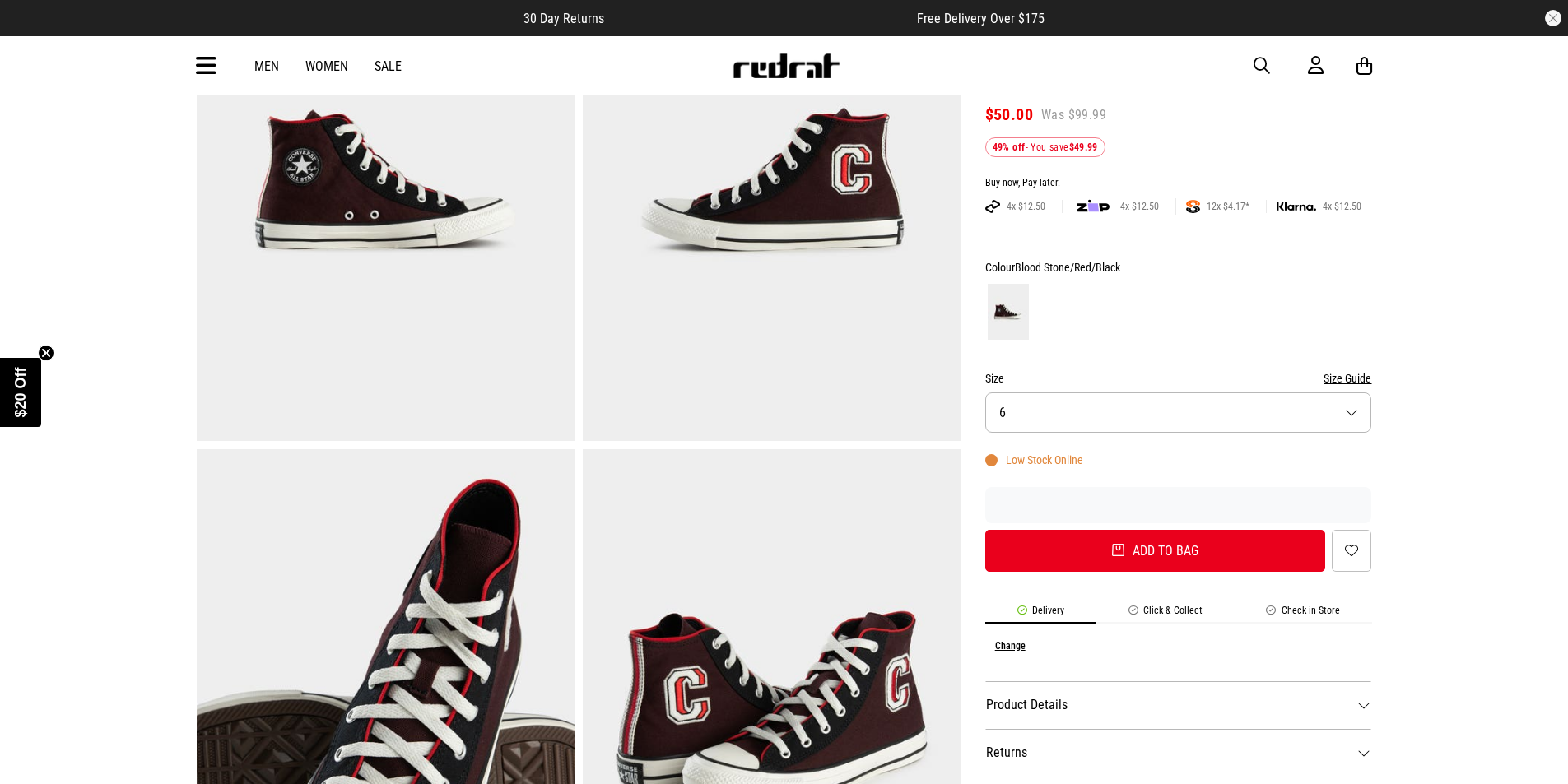
click at [1308, 392] on button "Size 6" at bounding box center [1179, 412] width 387 height 40
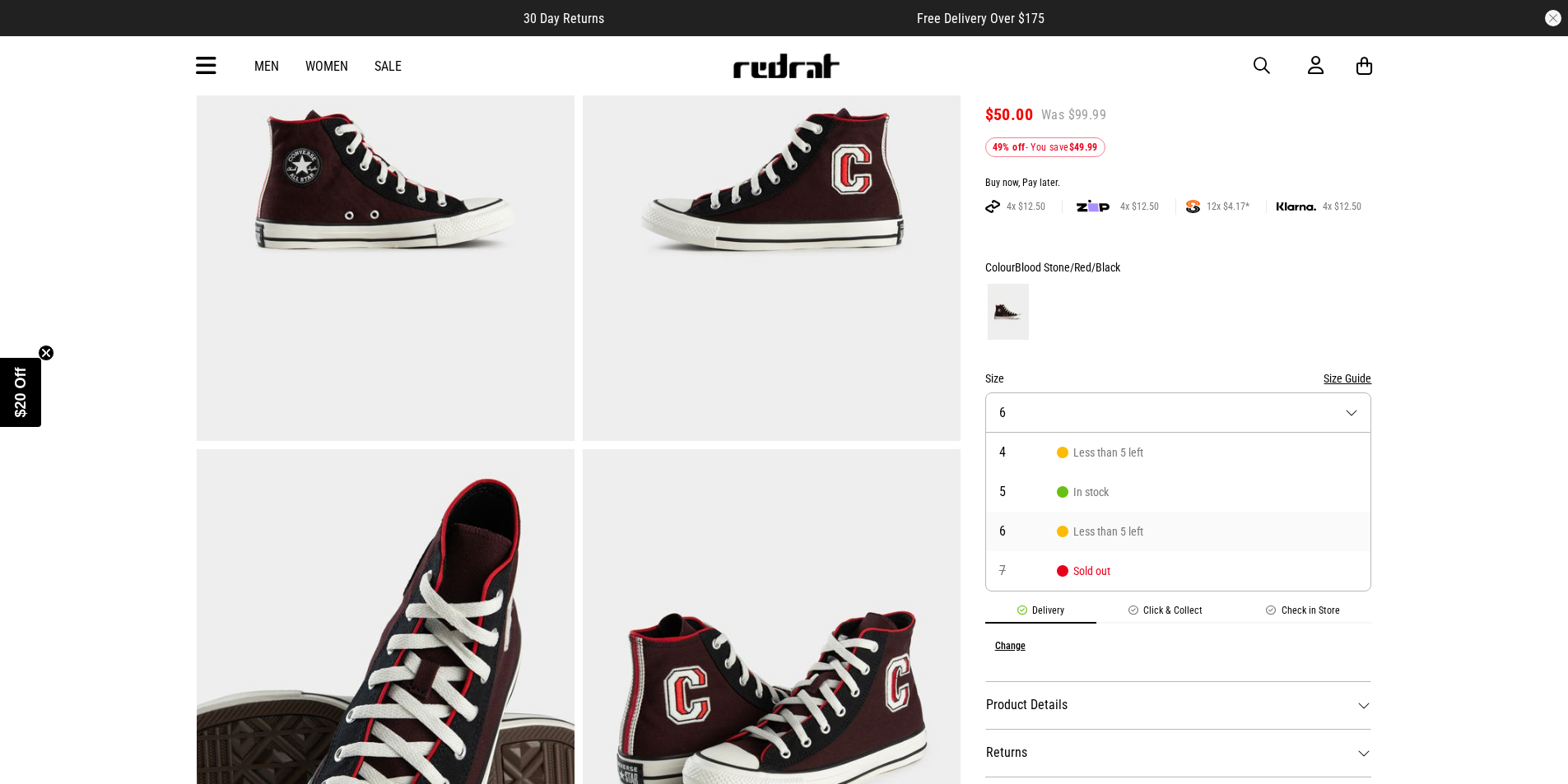
click at [1092, 525] on span "Less than 5 left" at bounding box center [1100, 531] width 87 height 13
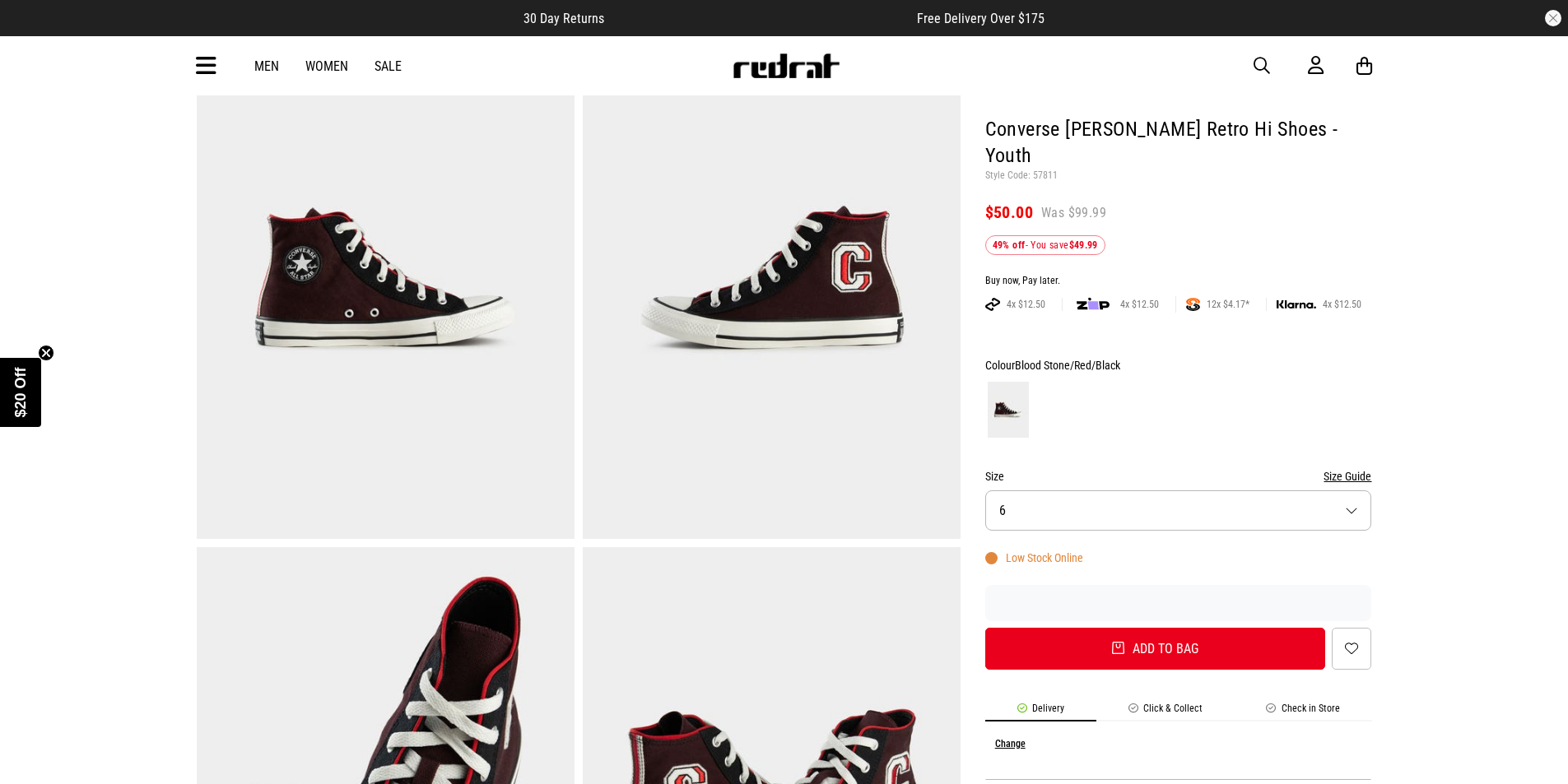
scroll to position [11, 0]
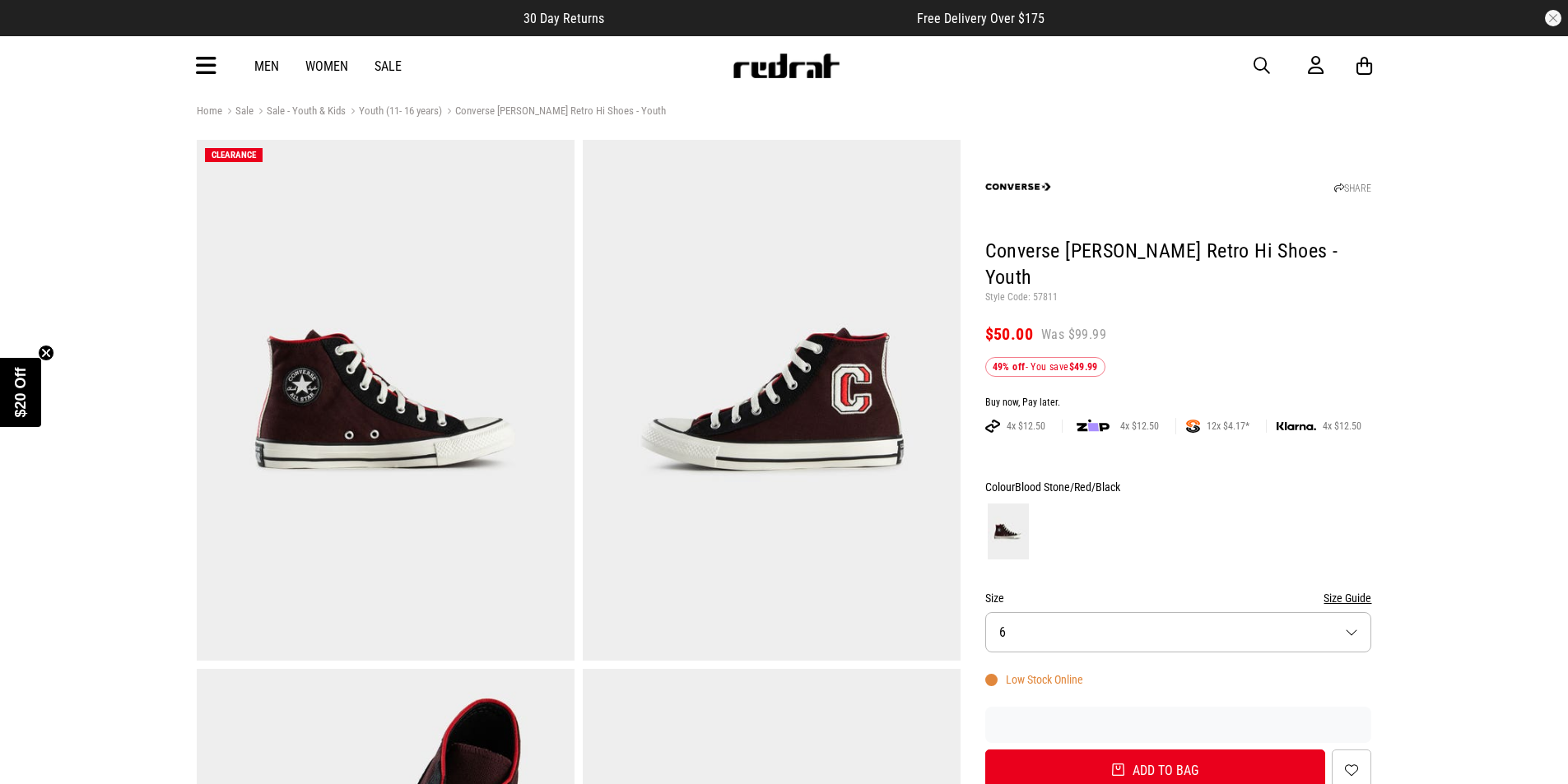
click at [466, 473] on img at bounding box center [386, 400] width 378 height 521
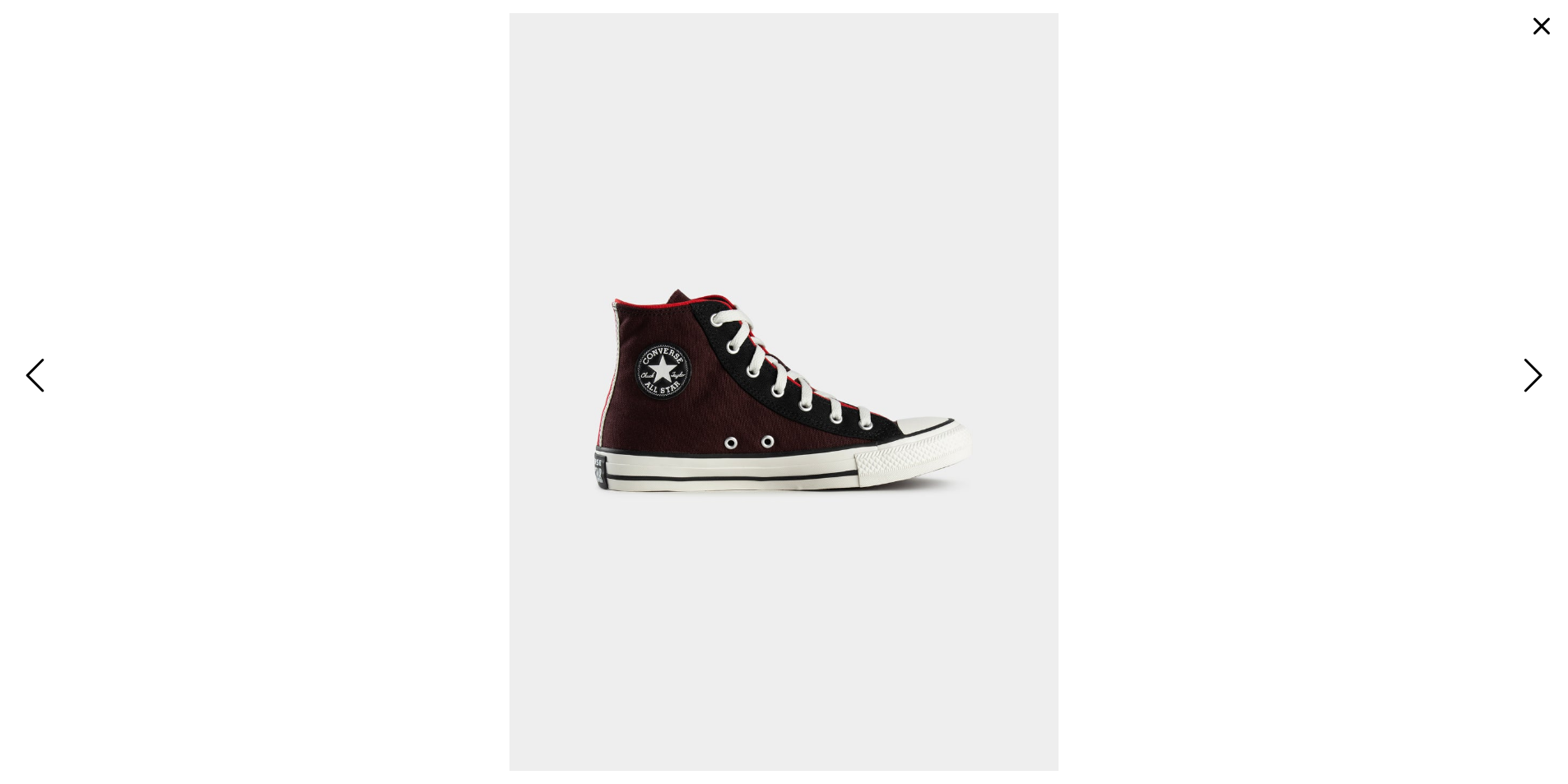
click at [1545, 381] on button "Next" at bounding box center [1530, 376] width 35 height 49
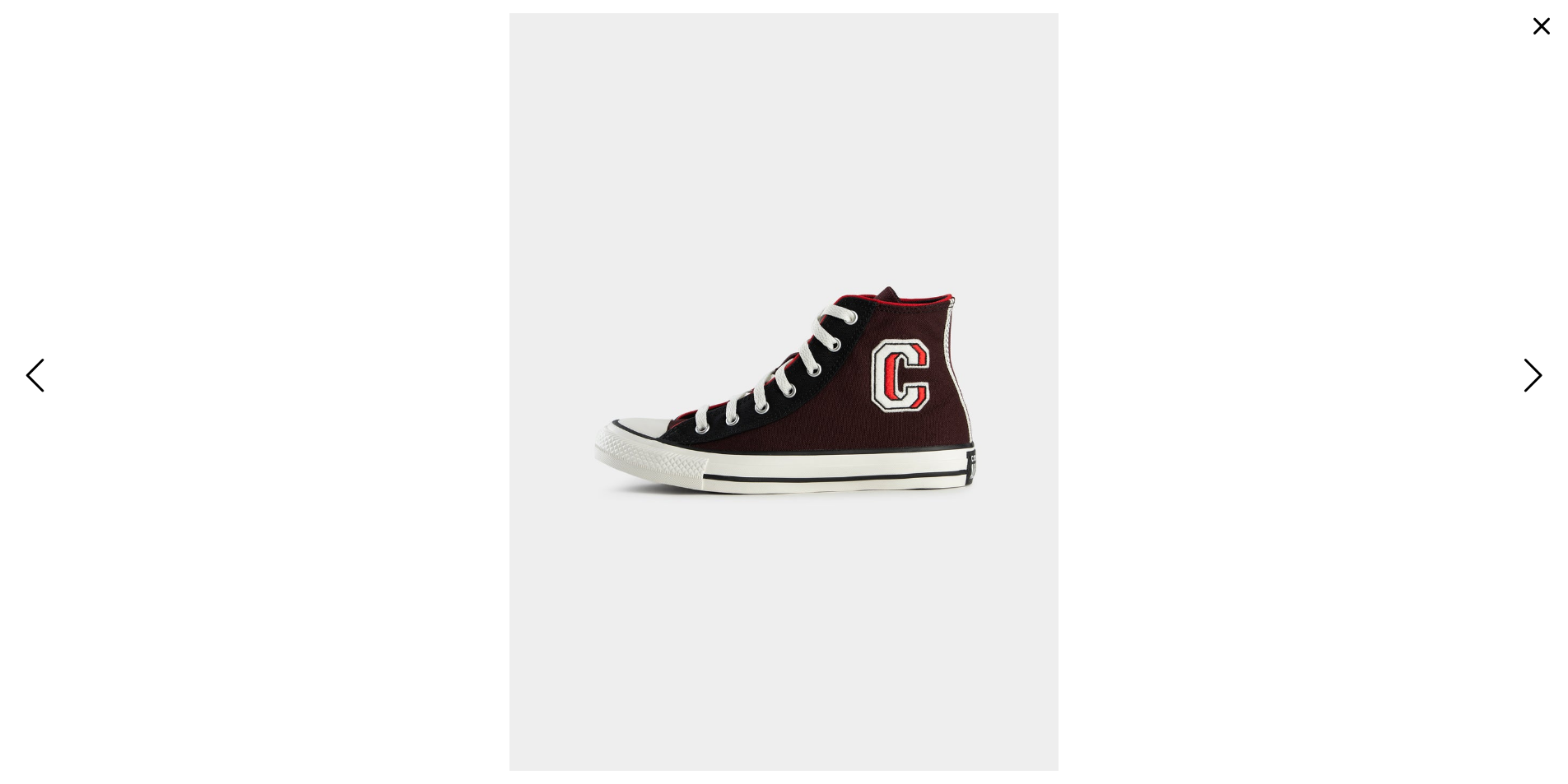
click at [1535, 383] on span "Next" at bounding box center [1531, 377] width 26 height 48
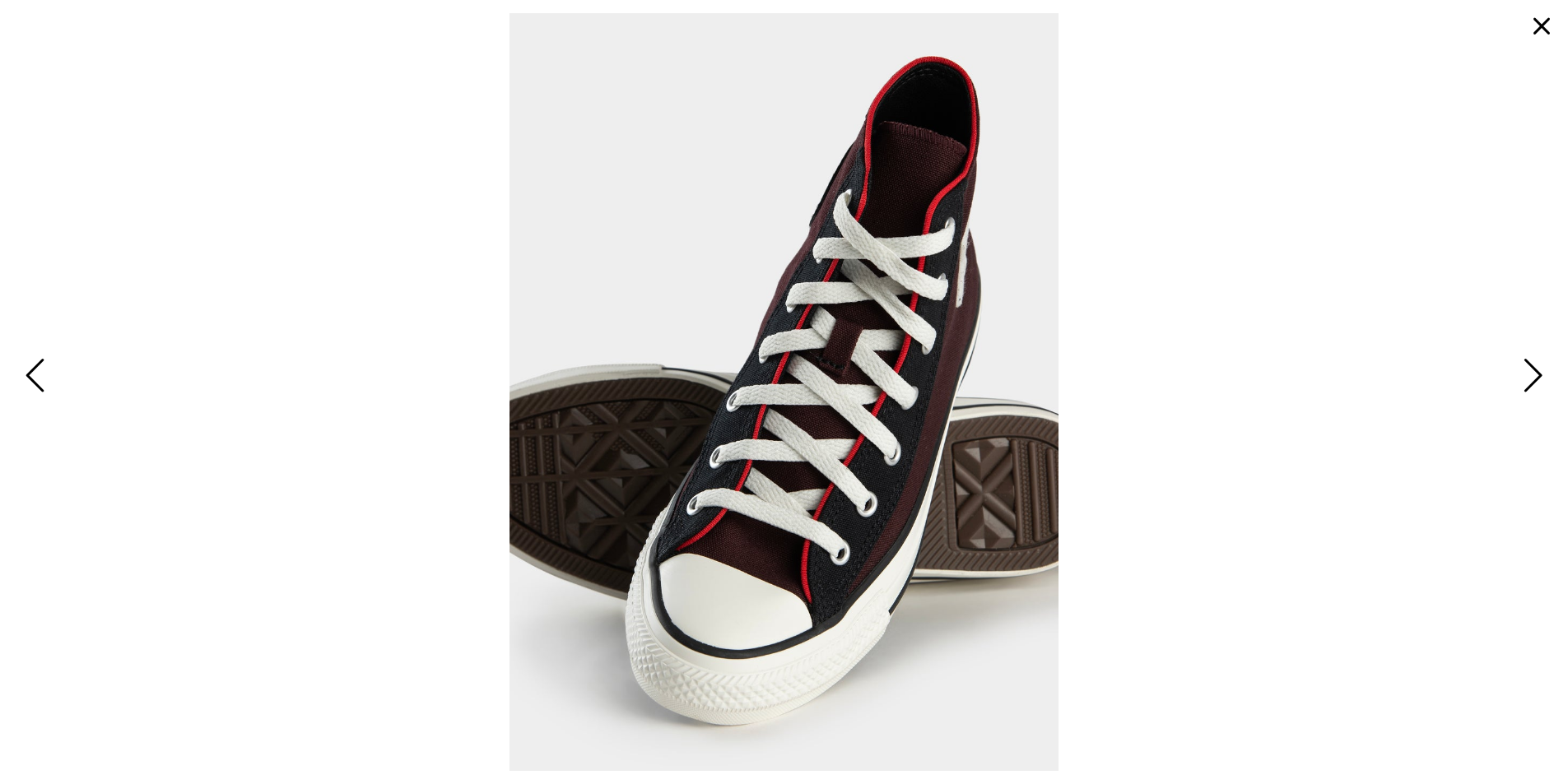
click at [1535, 383] on span "Next" at bounding box center [1531, 377] width 26 height 48
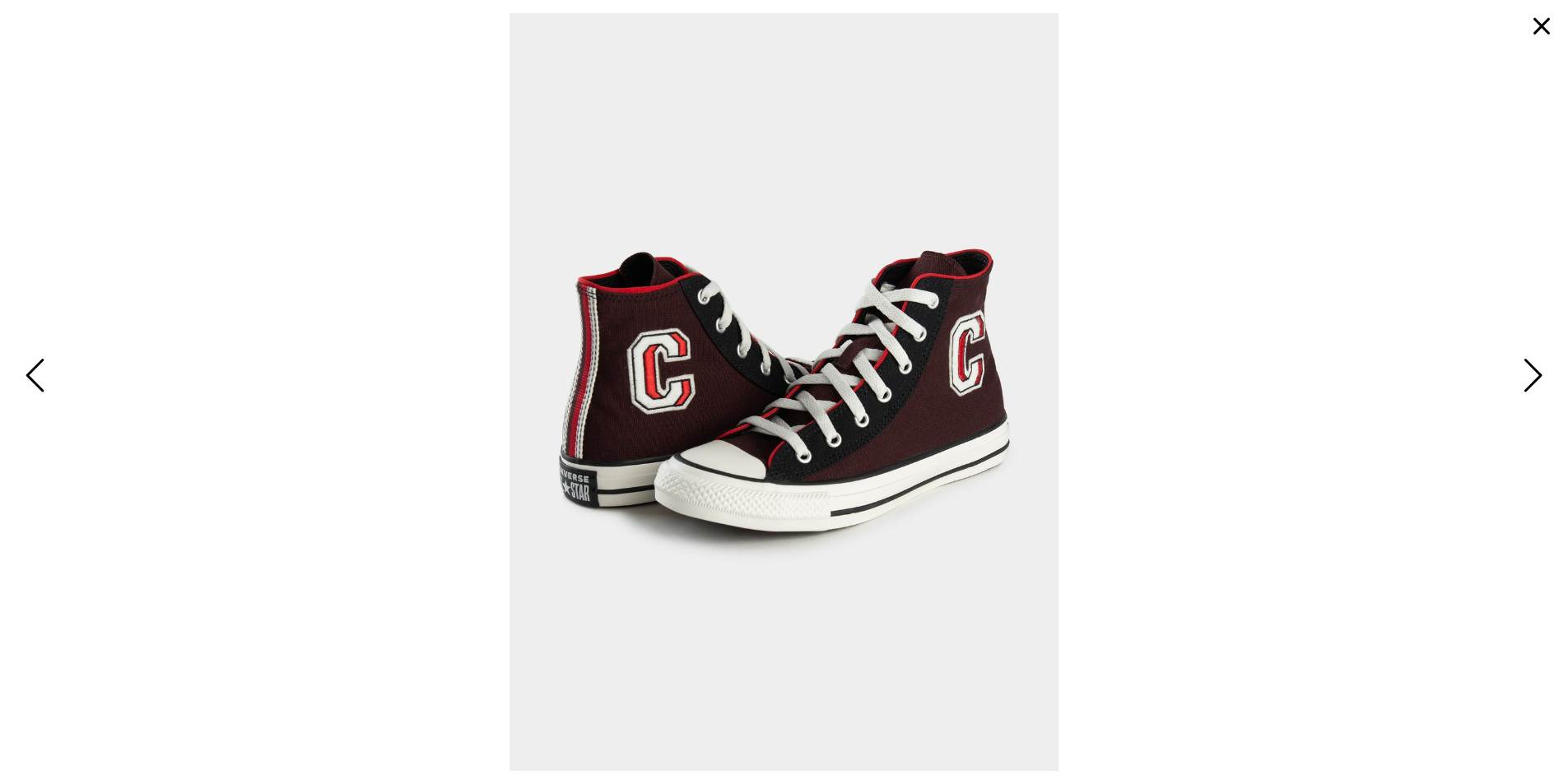
click at [1534, 26] on button "button" at bounding box center [1542, 27] width 40 height 40
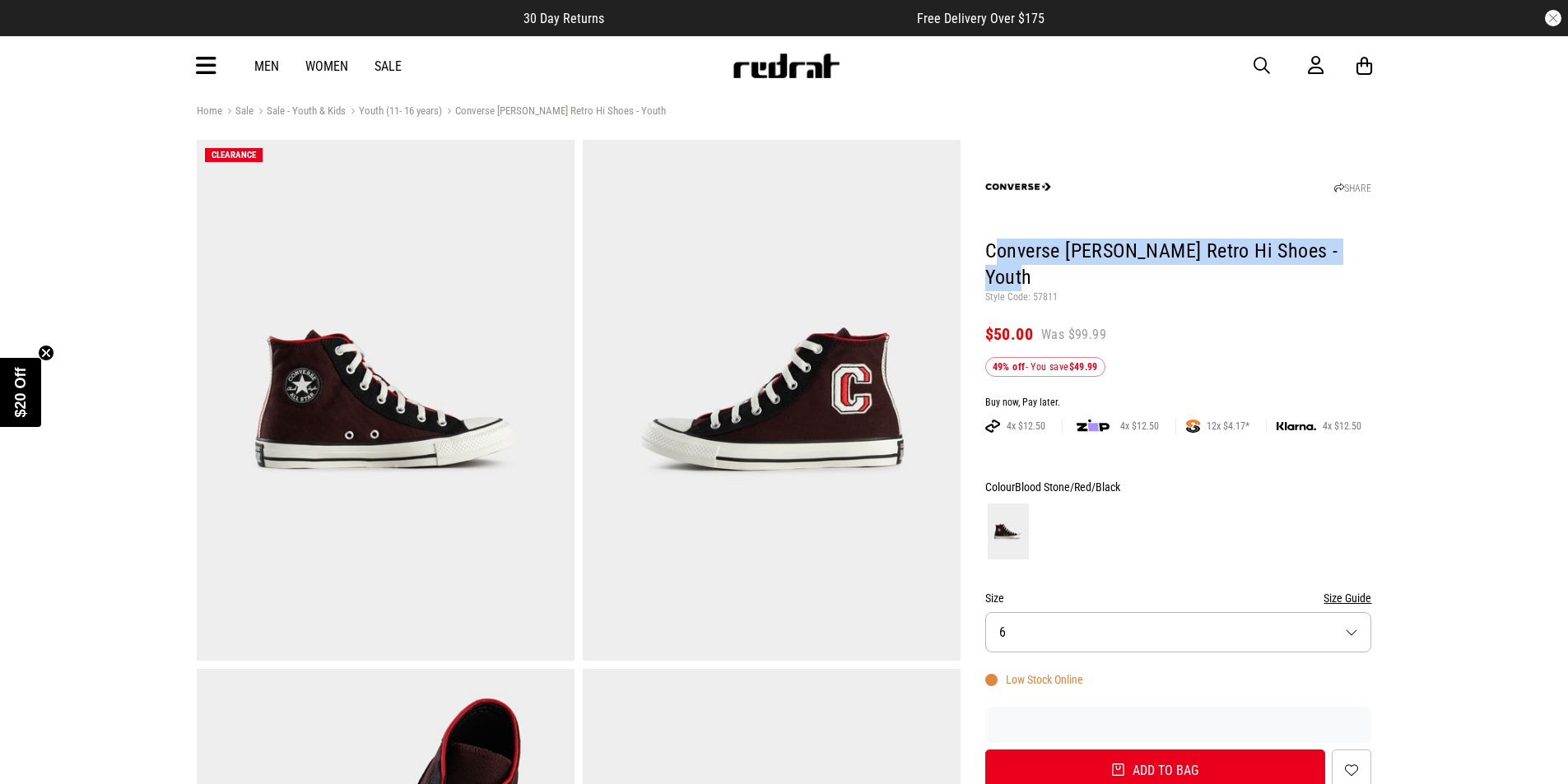
drag, startPoint x: 994, startPoint y: 252, endPoint x: 1410, endPoint y: 260, distance: 416.1
copy h1 "onverse Chuck Taylor Retro Hi Shoes - Youth"
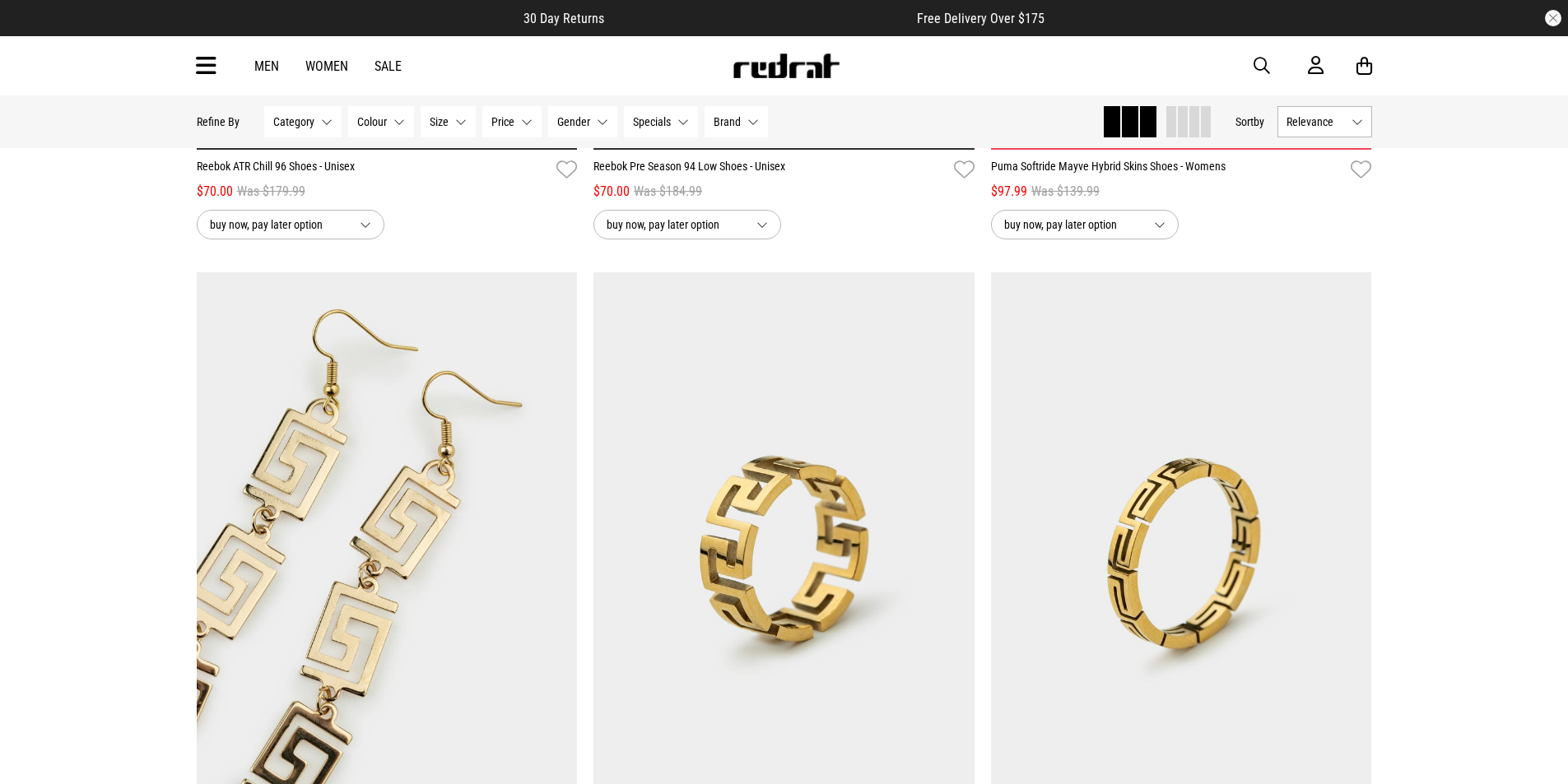
scroll to position [5046, 0]
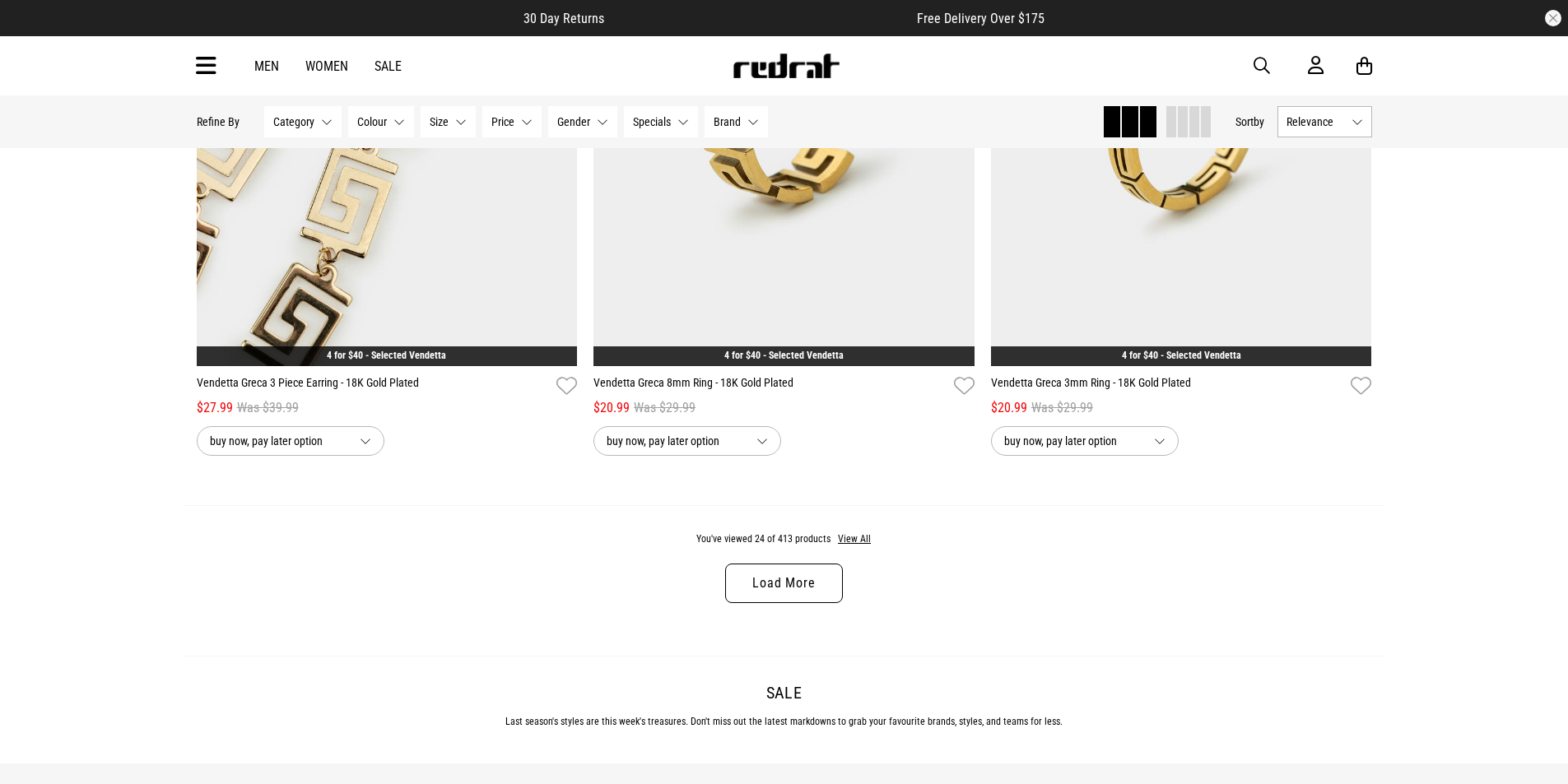
click at [741, 576] on link "Load More" at bounding box center [784, 583] width 117 height 40
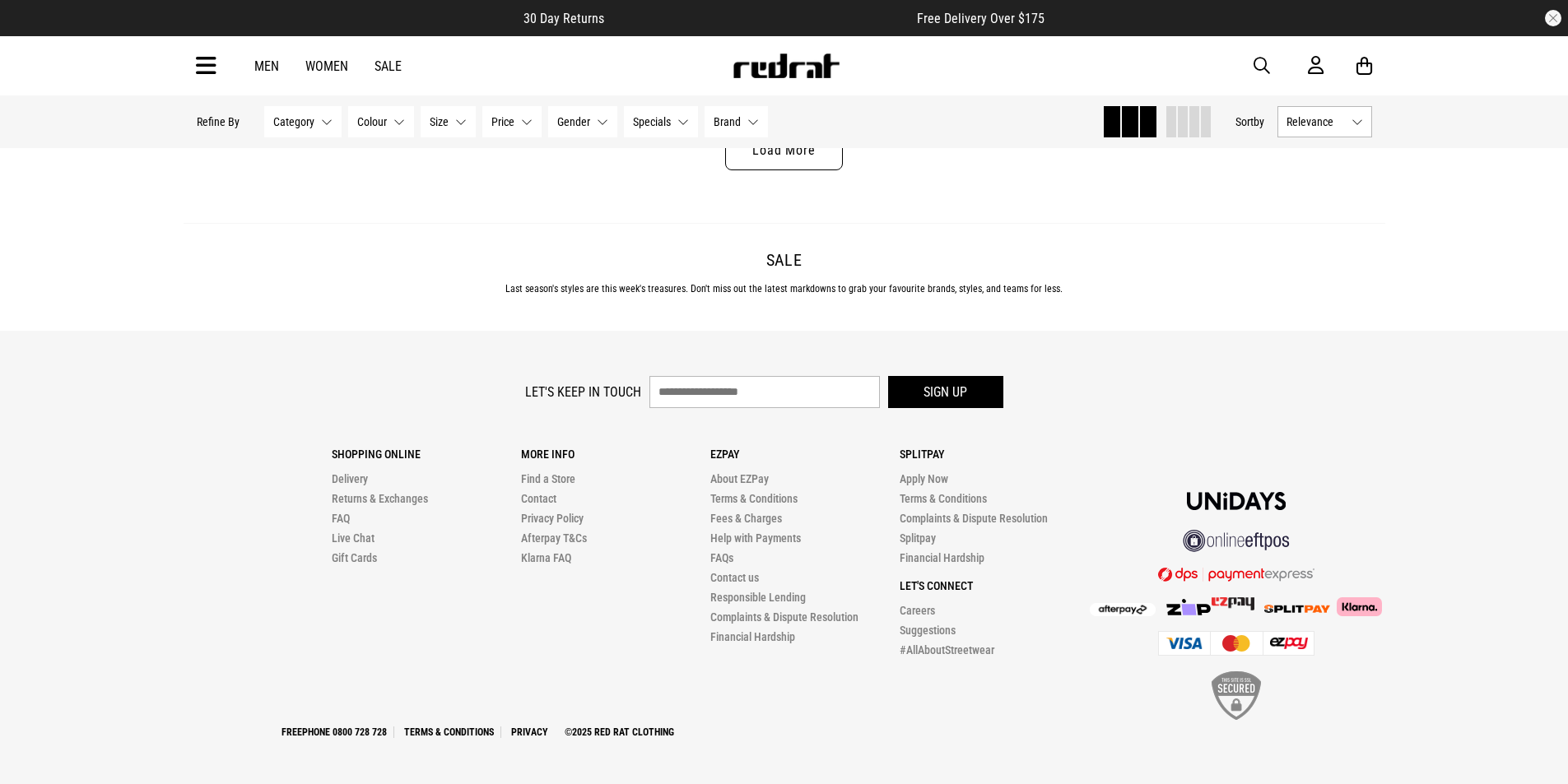
scroll to position [10300, 0]
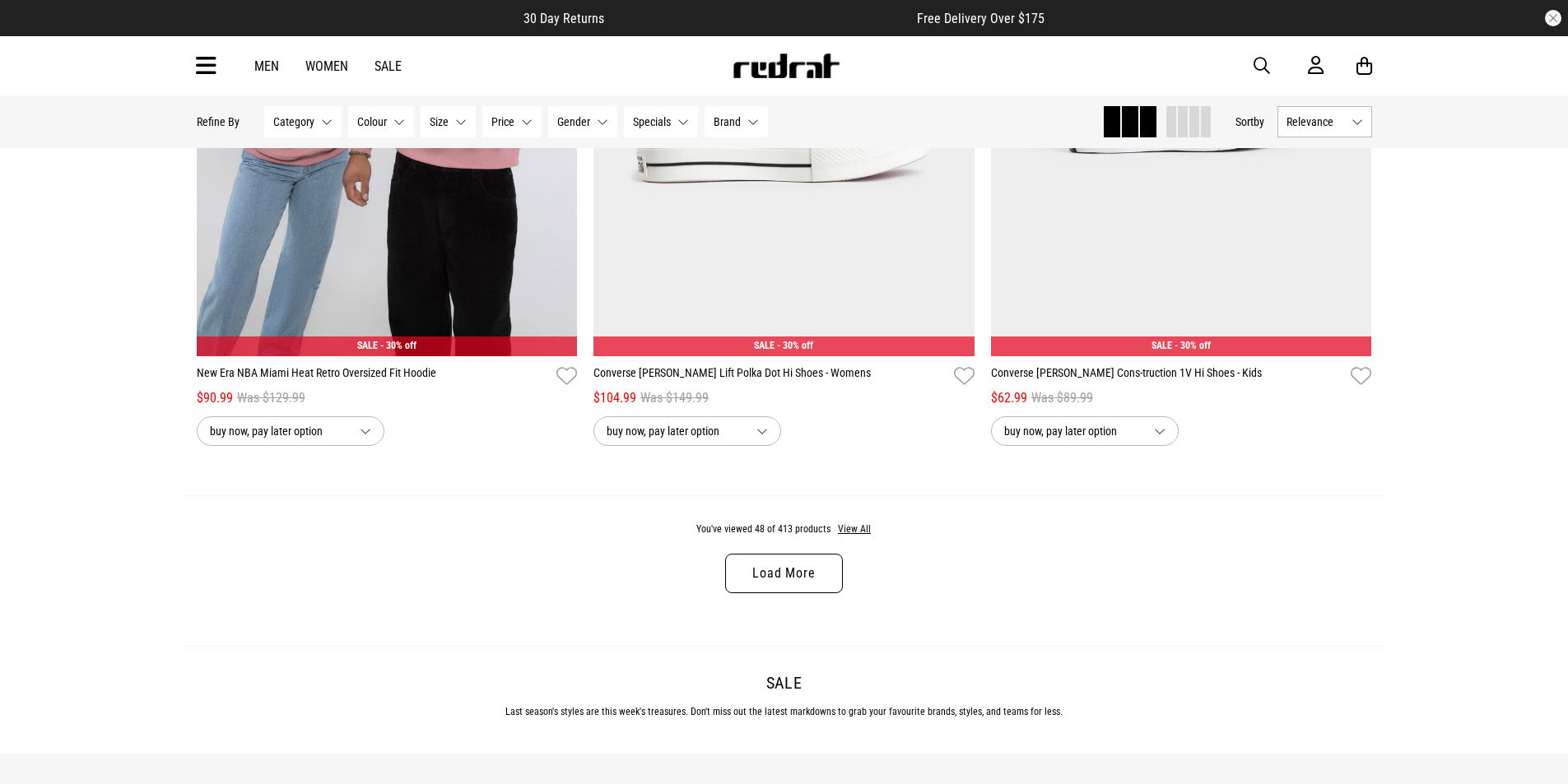
click at [761, 576] on link "Load More" at bounding box center [784, 574] width 117 height 40
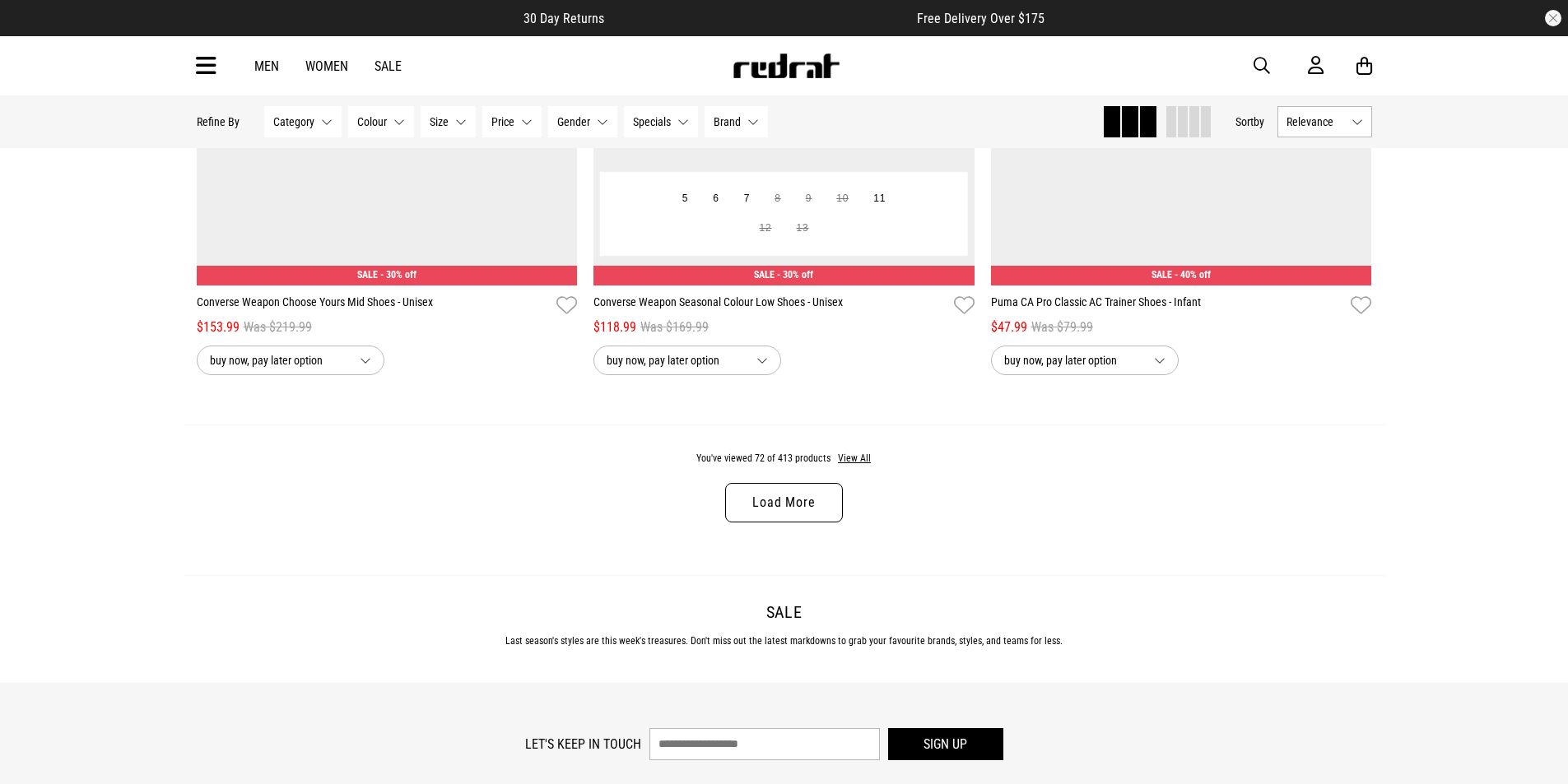
scroll to position [15332, 0]
